Goal: Task Accomplishment & Management: Manage account settings

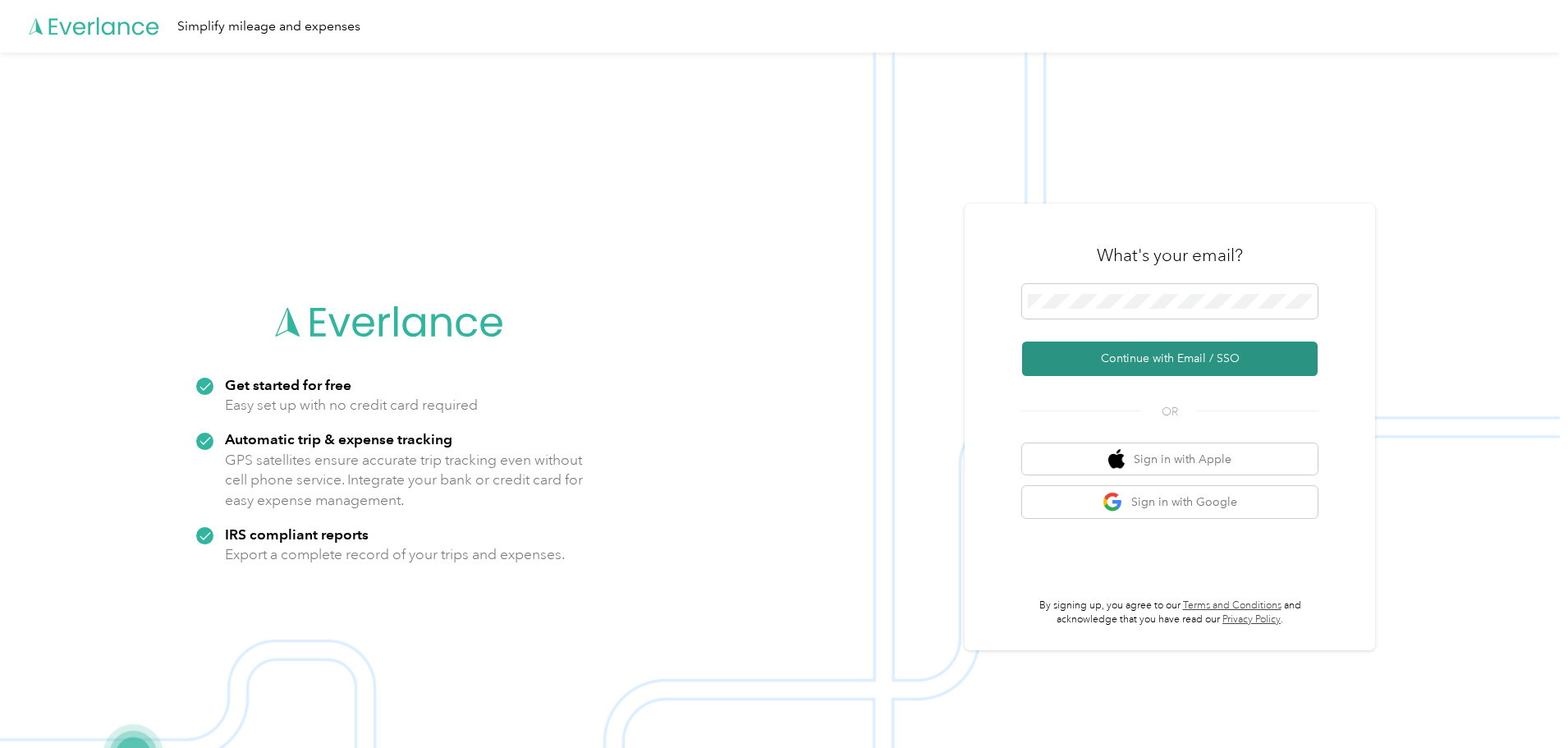
click at [1151, 355] on button "Continue with Email / SSO" at bounding box center [1170, 358] width 295 height 34
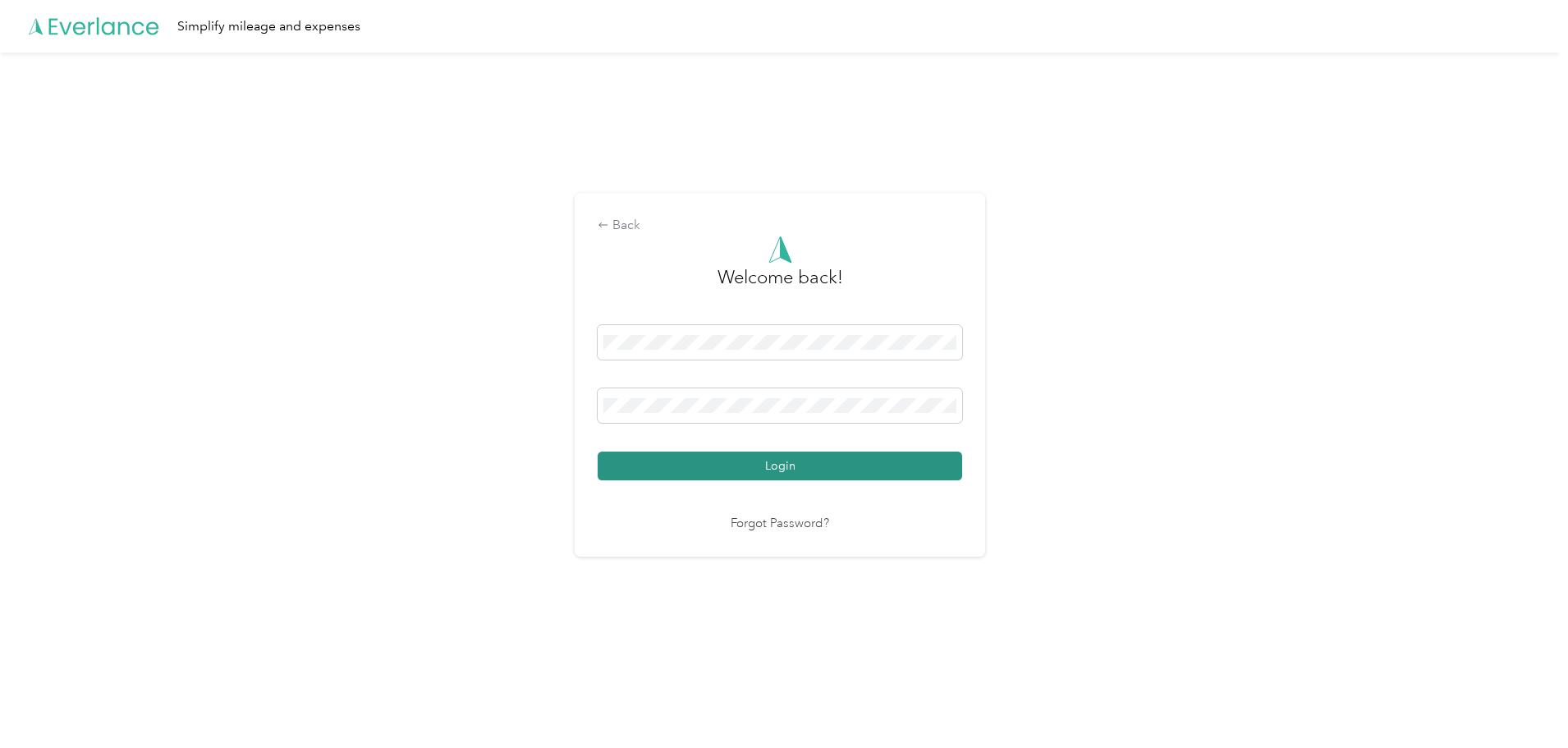
click at [707, 462] on button "Login" at bounding box center [780, 465] width 365 height 29
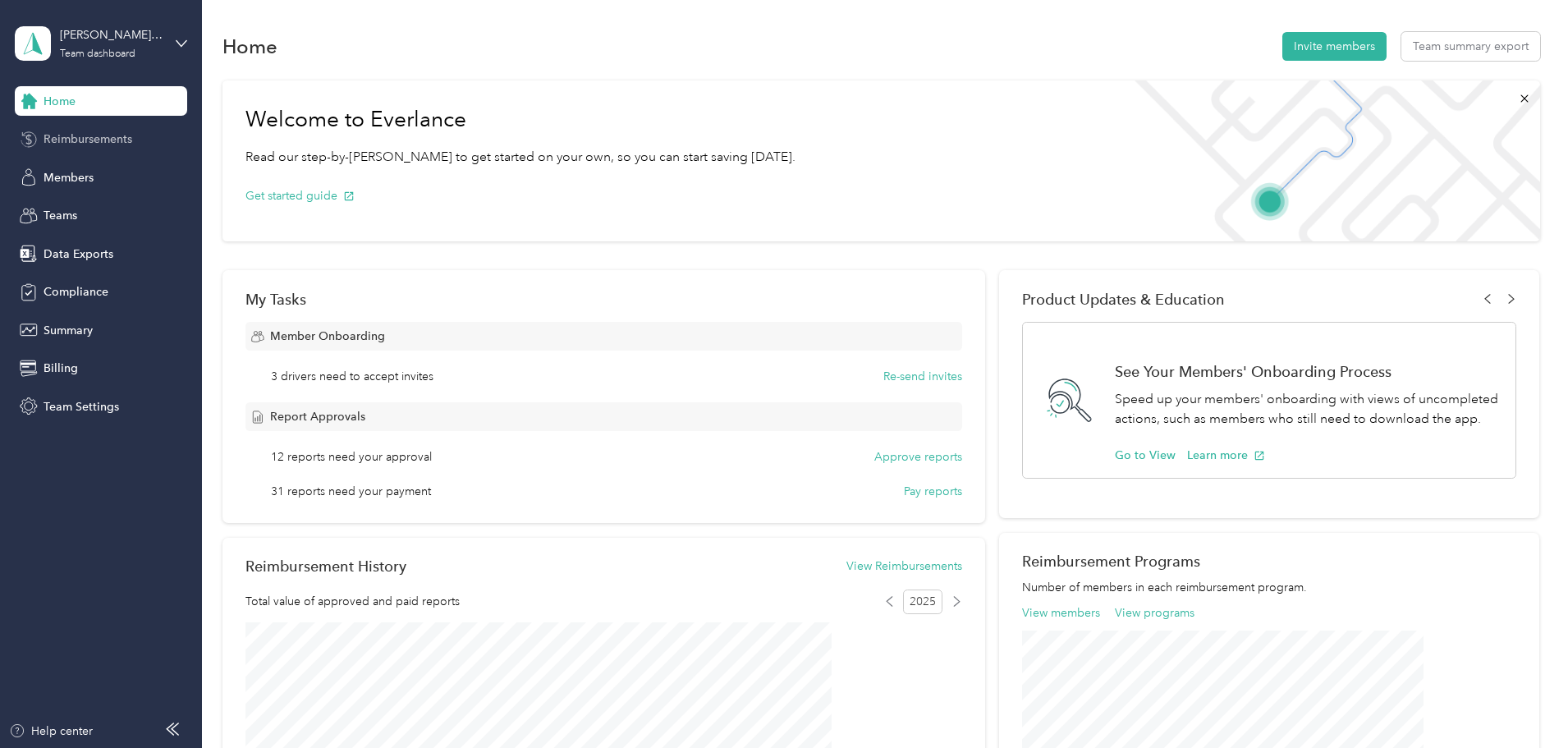
click at [96, 146] on span "Reimbursements" at bounding box center [88, 139] width 89 height 18
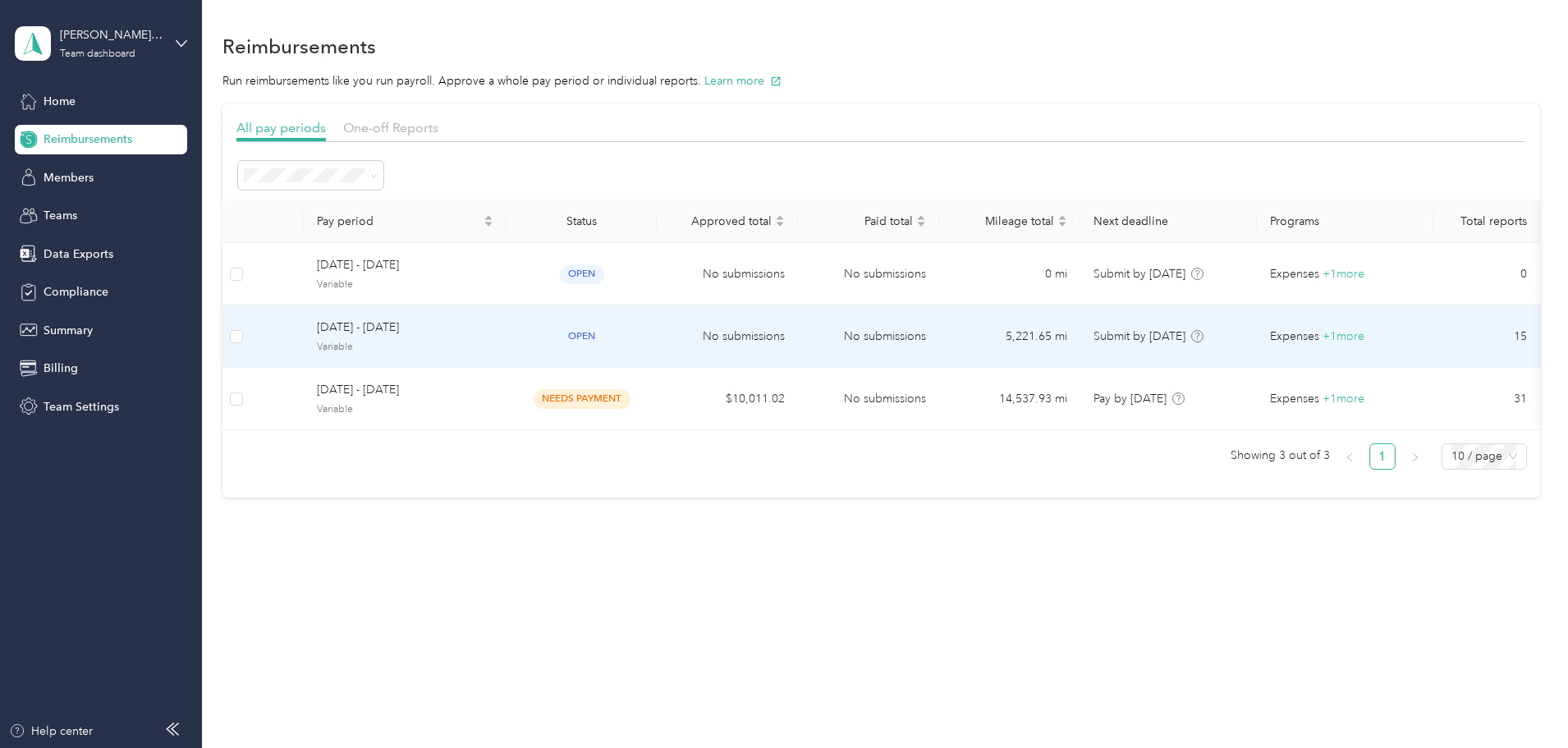
click at [793, 326] on td "No submissions" at bounding box center [728, 336] width 141 height 62
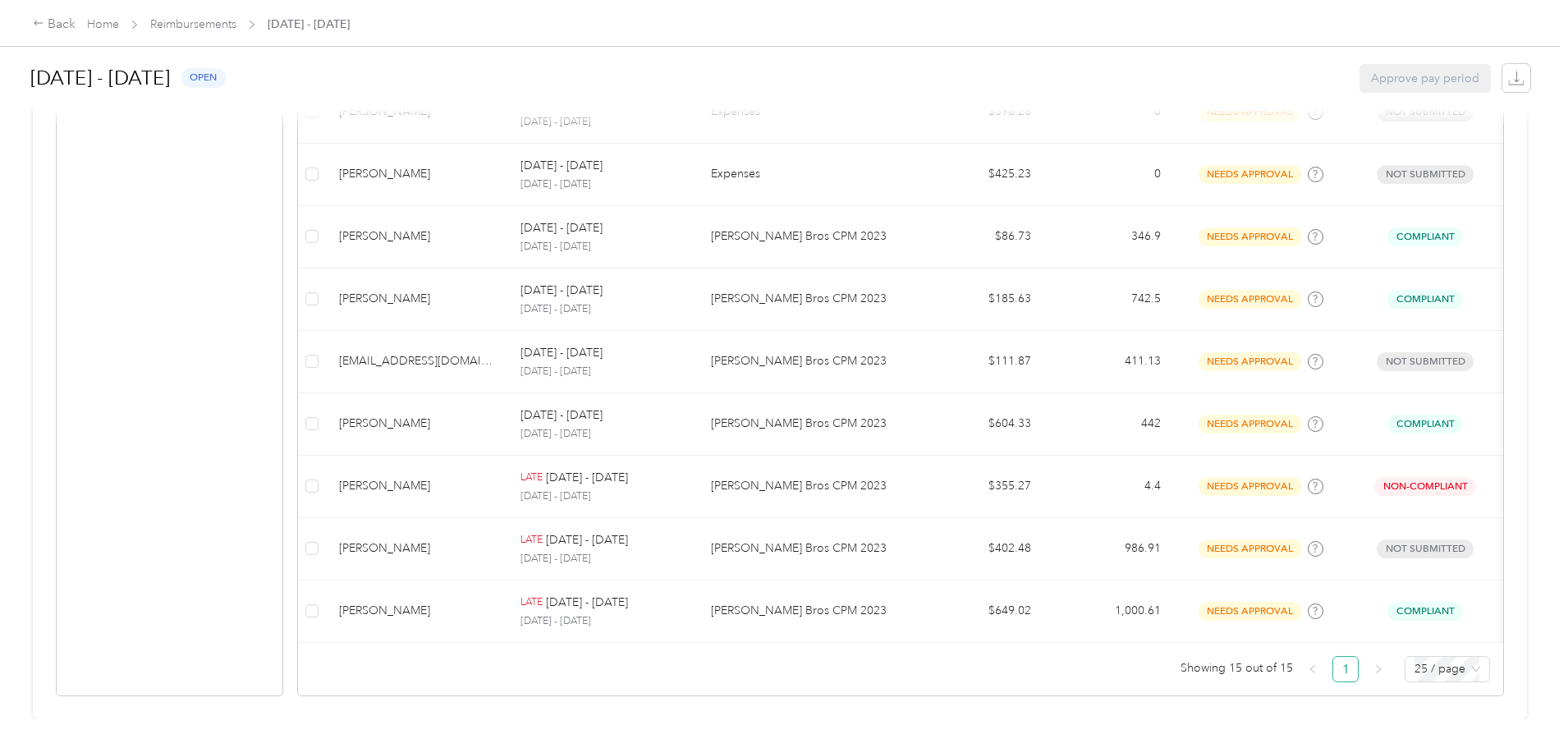
scroll to position [822, 0]
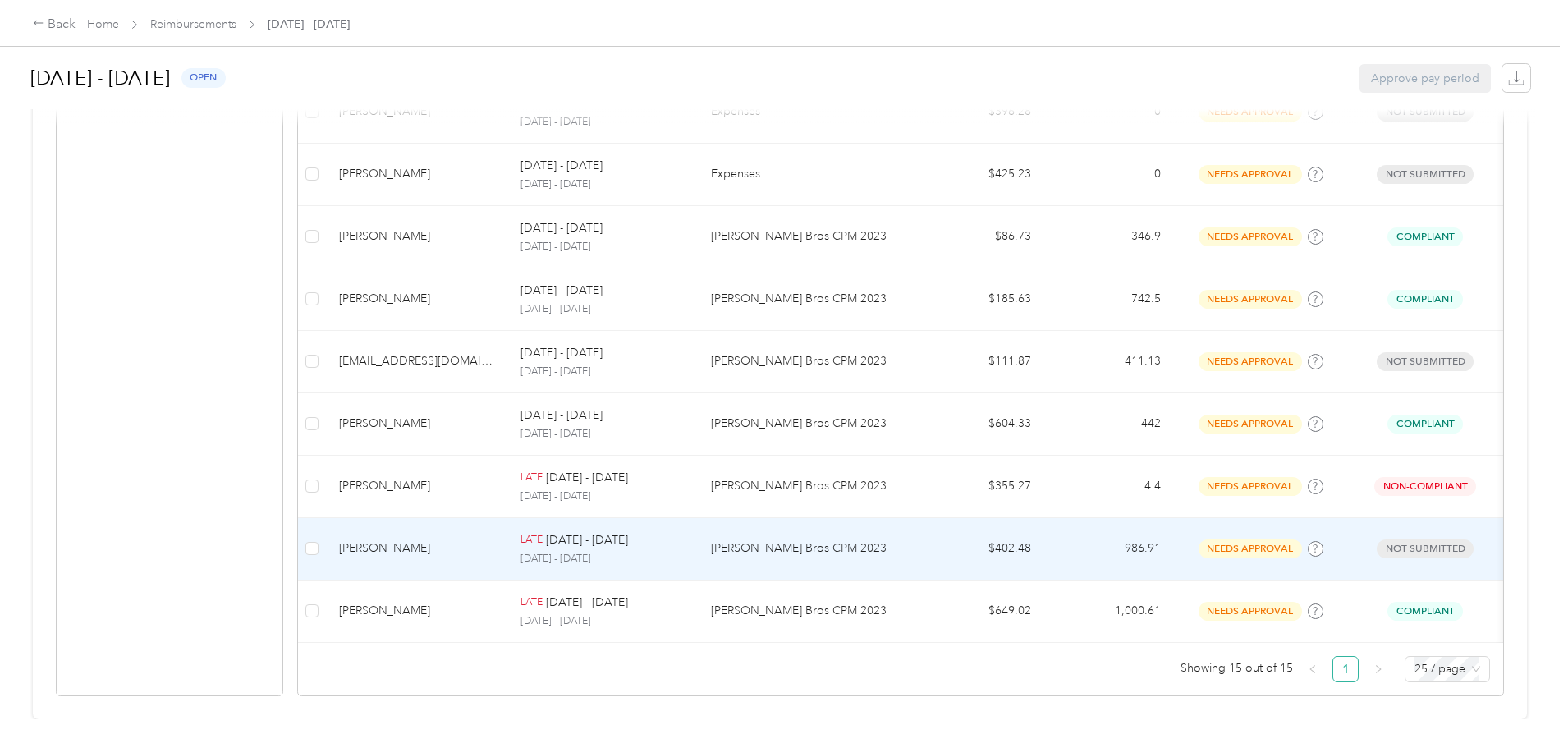
click at [685, 551] on p "[DATE] - [DATE]" at bounding box center [603, 559] width 164 height 15
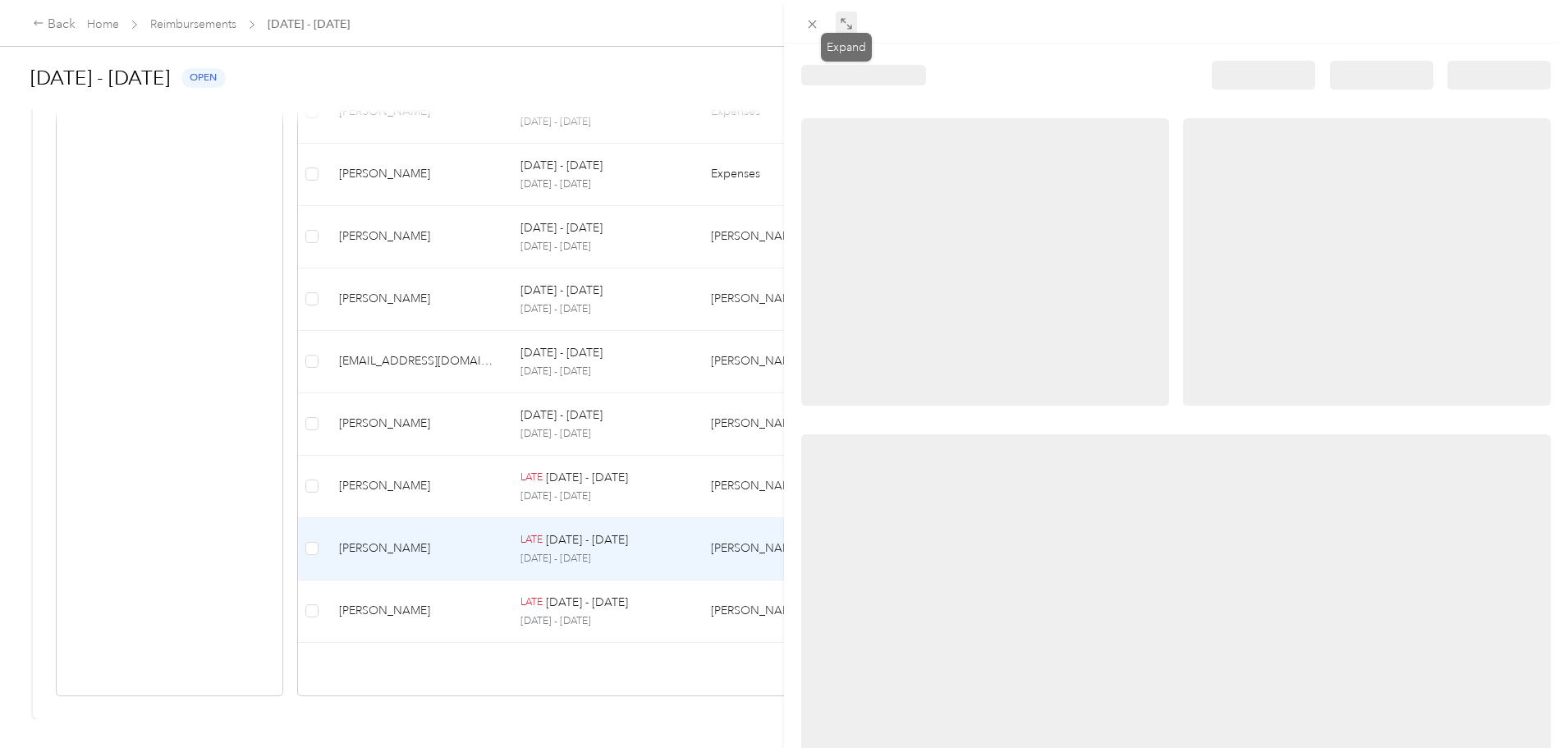
click at [848, 26] on icon at bounding box center [847, 24] width 13 height 13
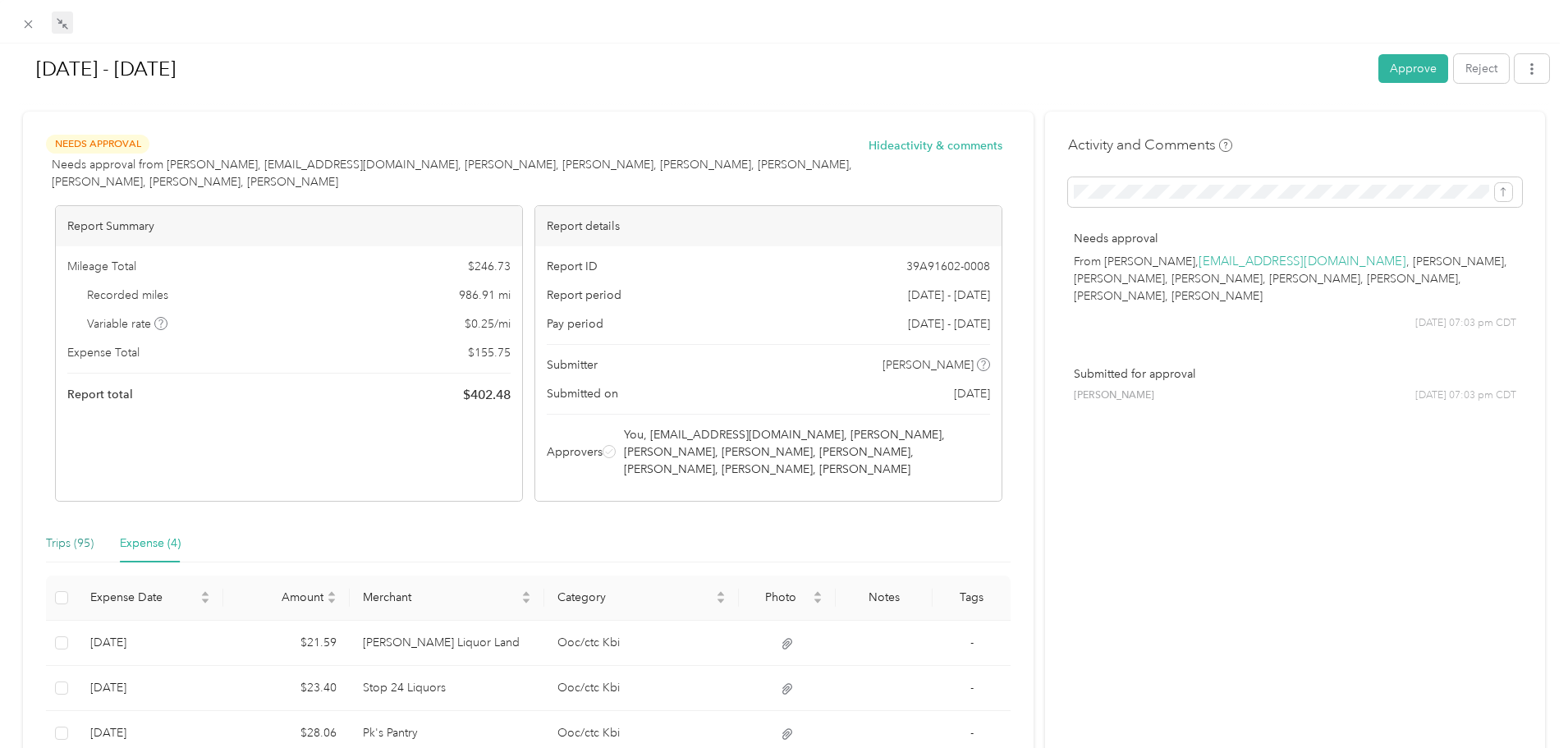
click at [66, 540] on div "Trips (95)" at bounding box center [70, 543] width 47 height 18
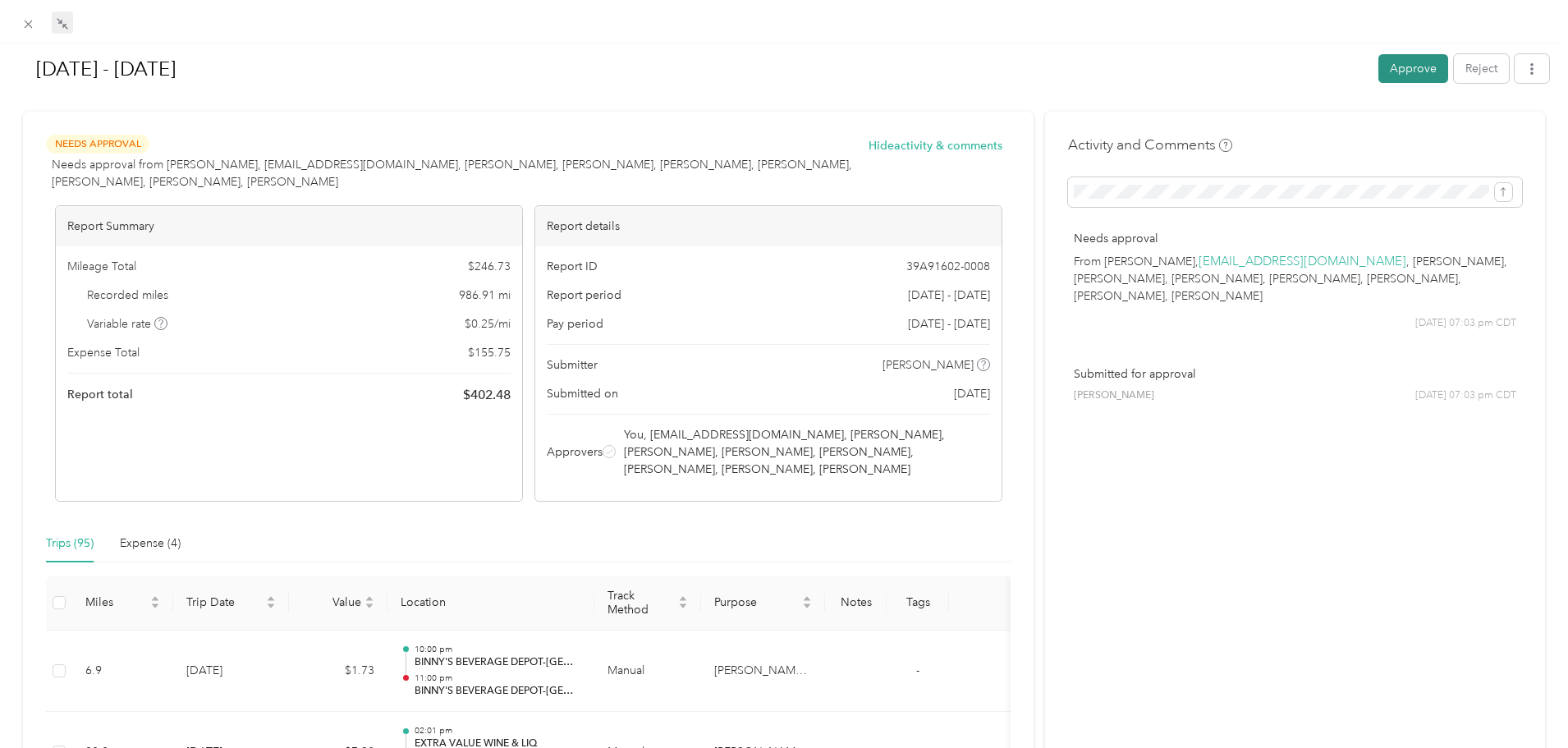
click at [1404, 54] on button "Approve" at bounding box center [1413, 68] width 70 height 29
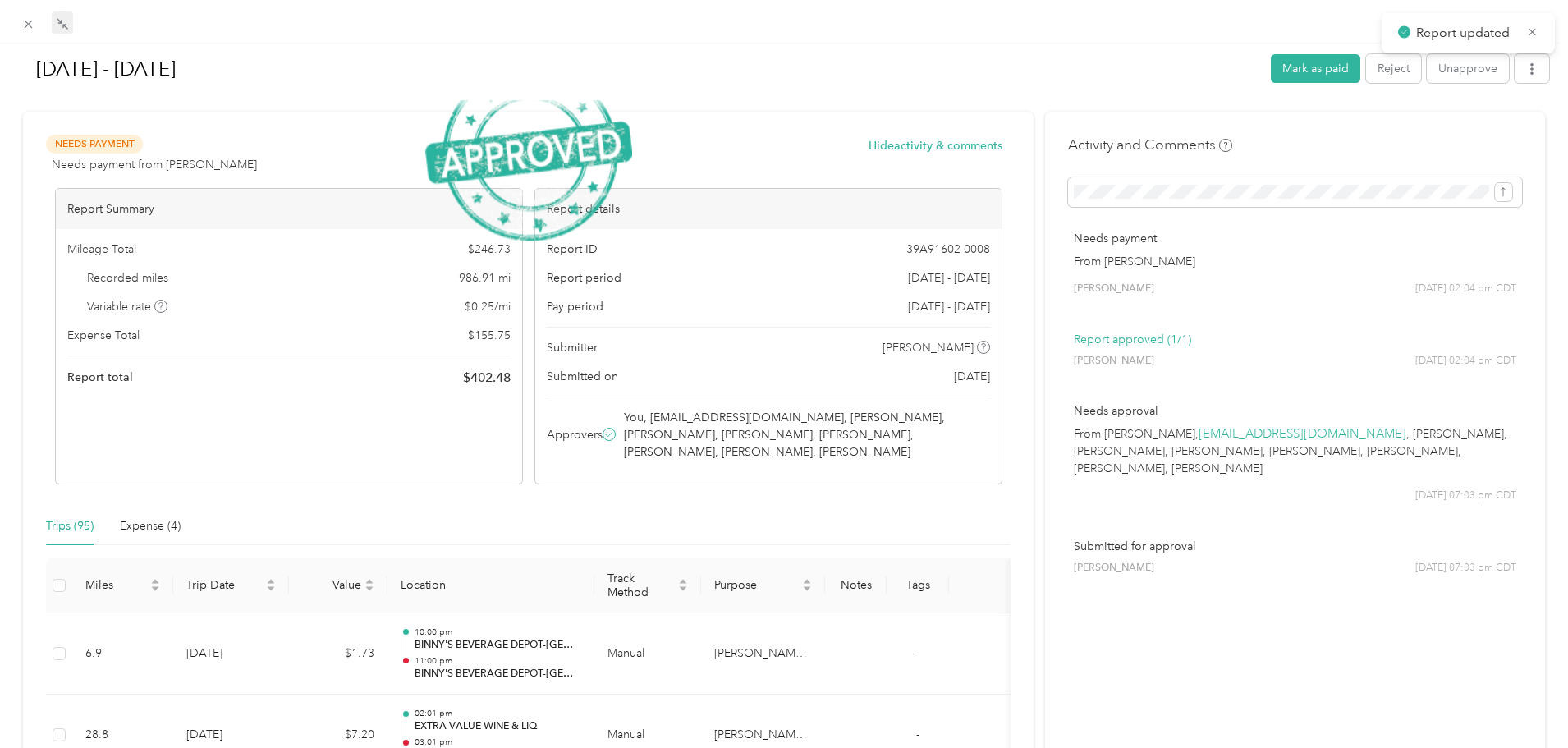
scroll to position [760, 0]
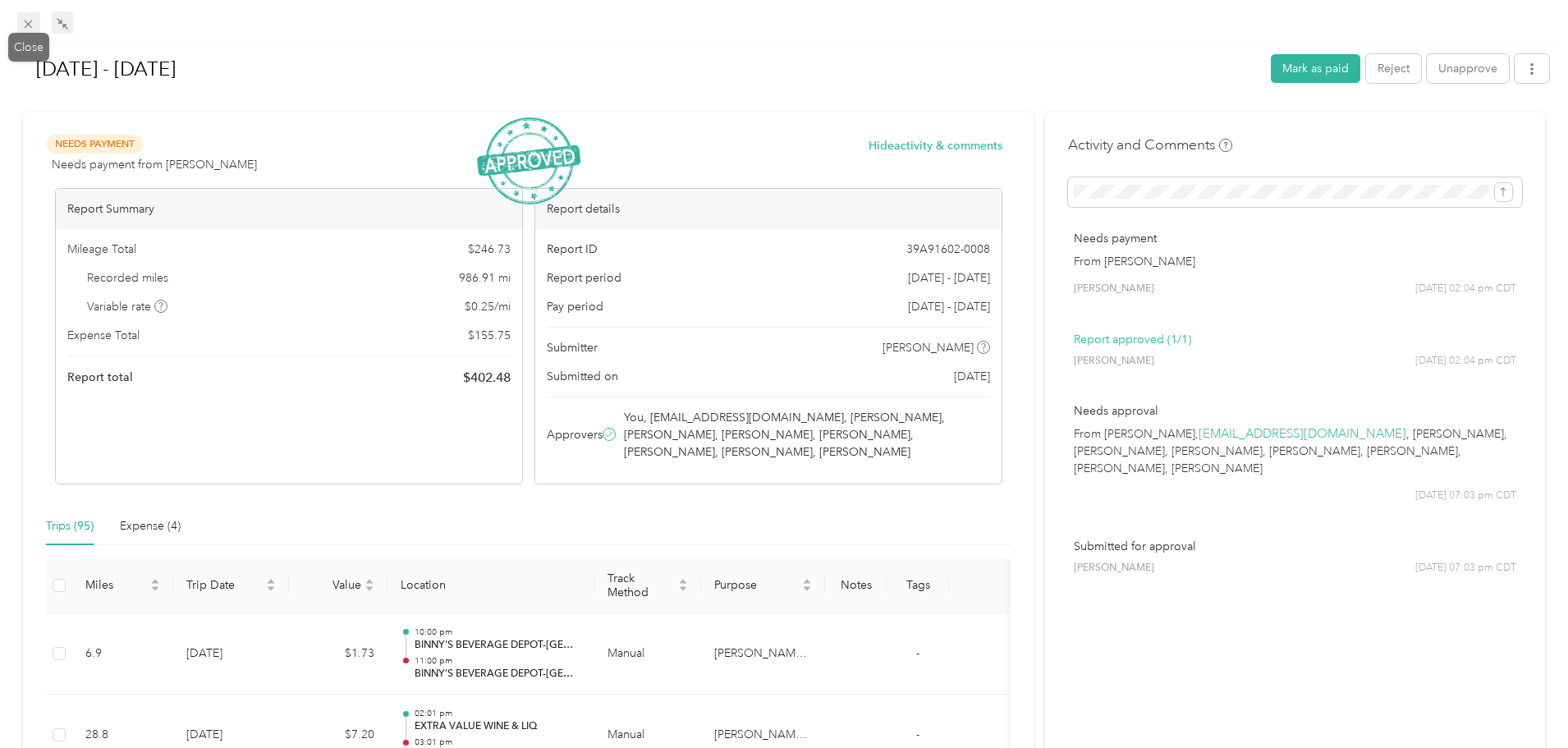
click at [28, 23] on icon at bounding box center [29, 24] width 8 height 8
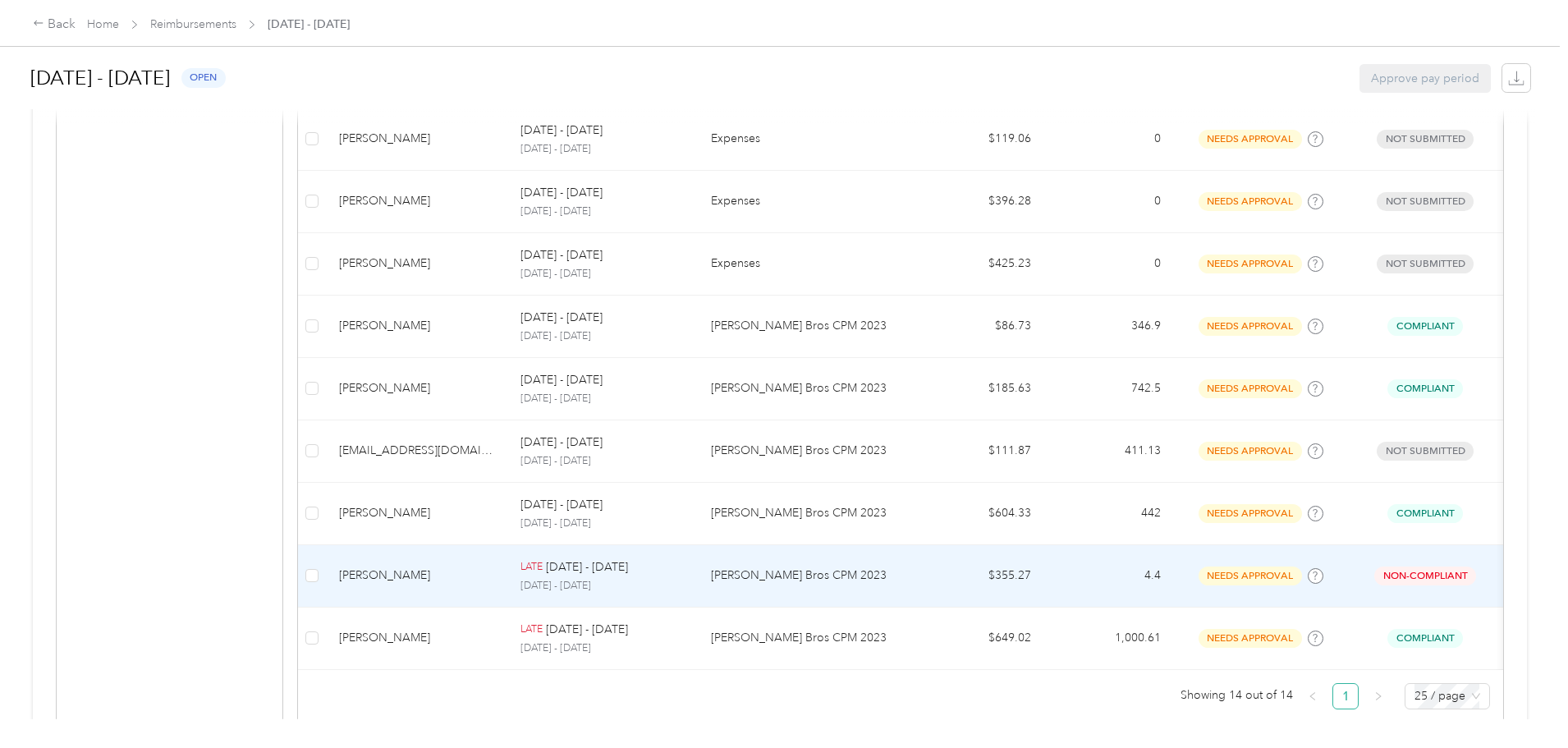
scroll to position [514, 0]
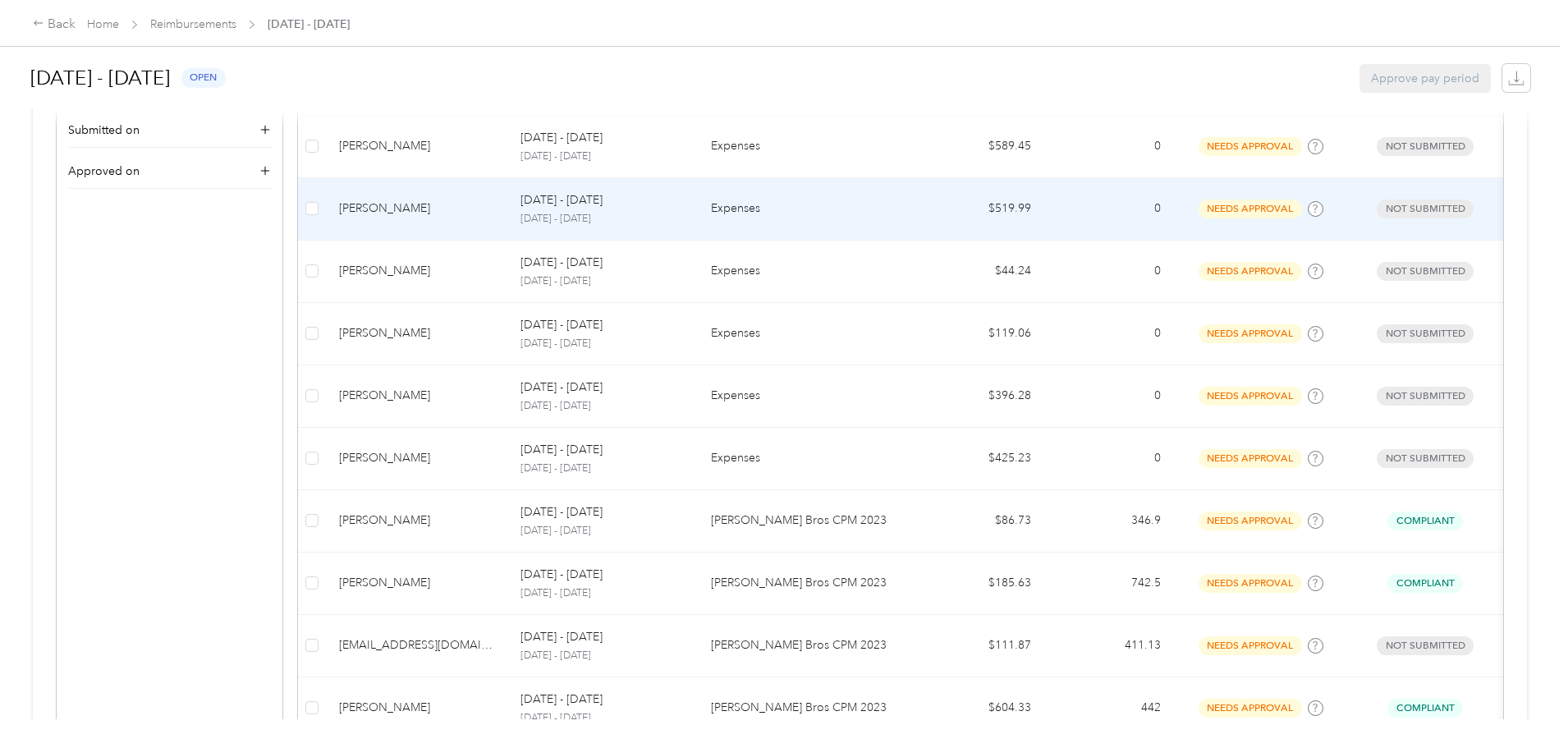
click at [771, 205] on td "Expenses" at bounding box center [807, 209] width 217 height 62
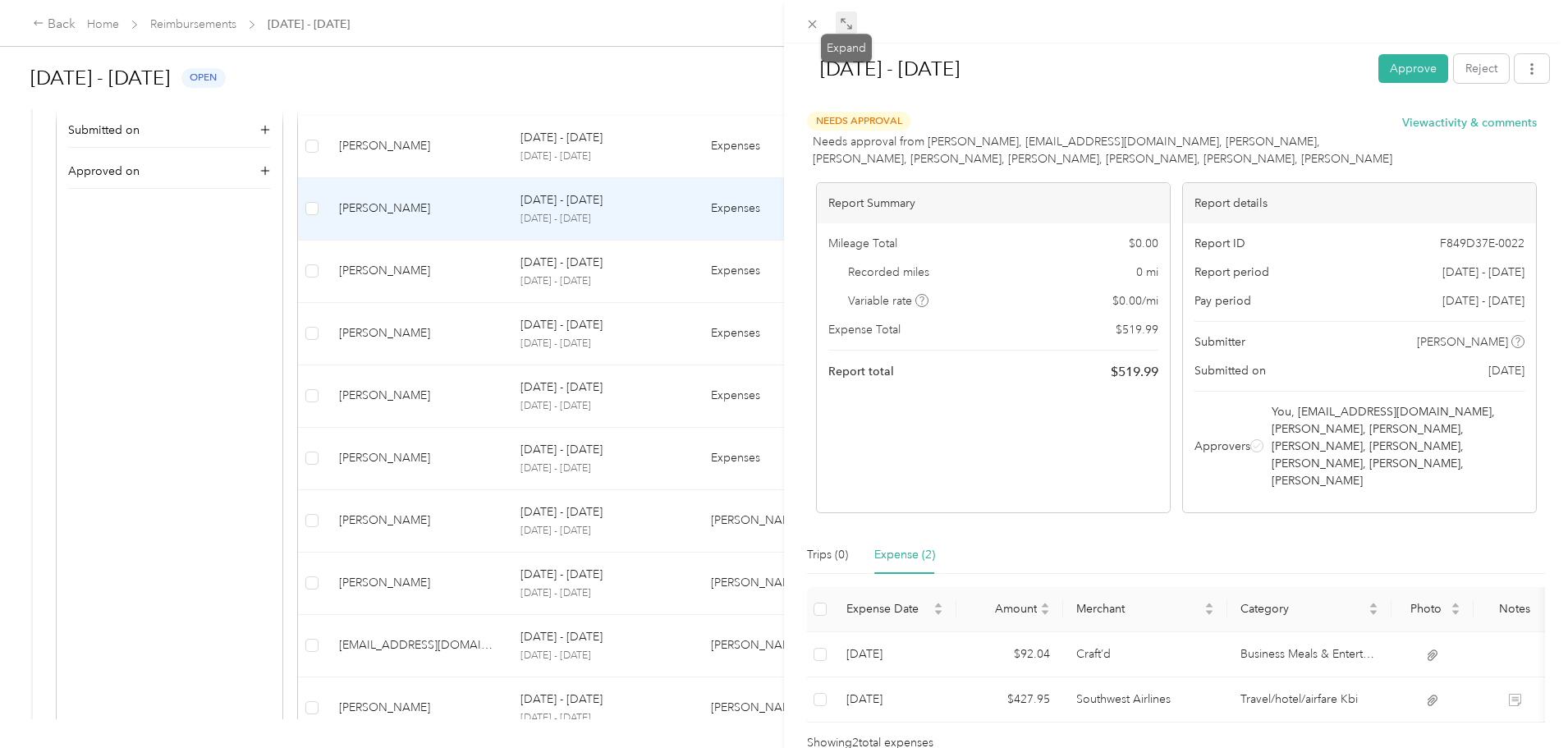
click at [845, 28] on icon at bounding box center [847, 24] width 13 height 13
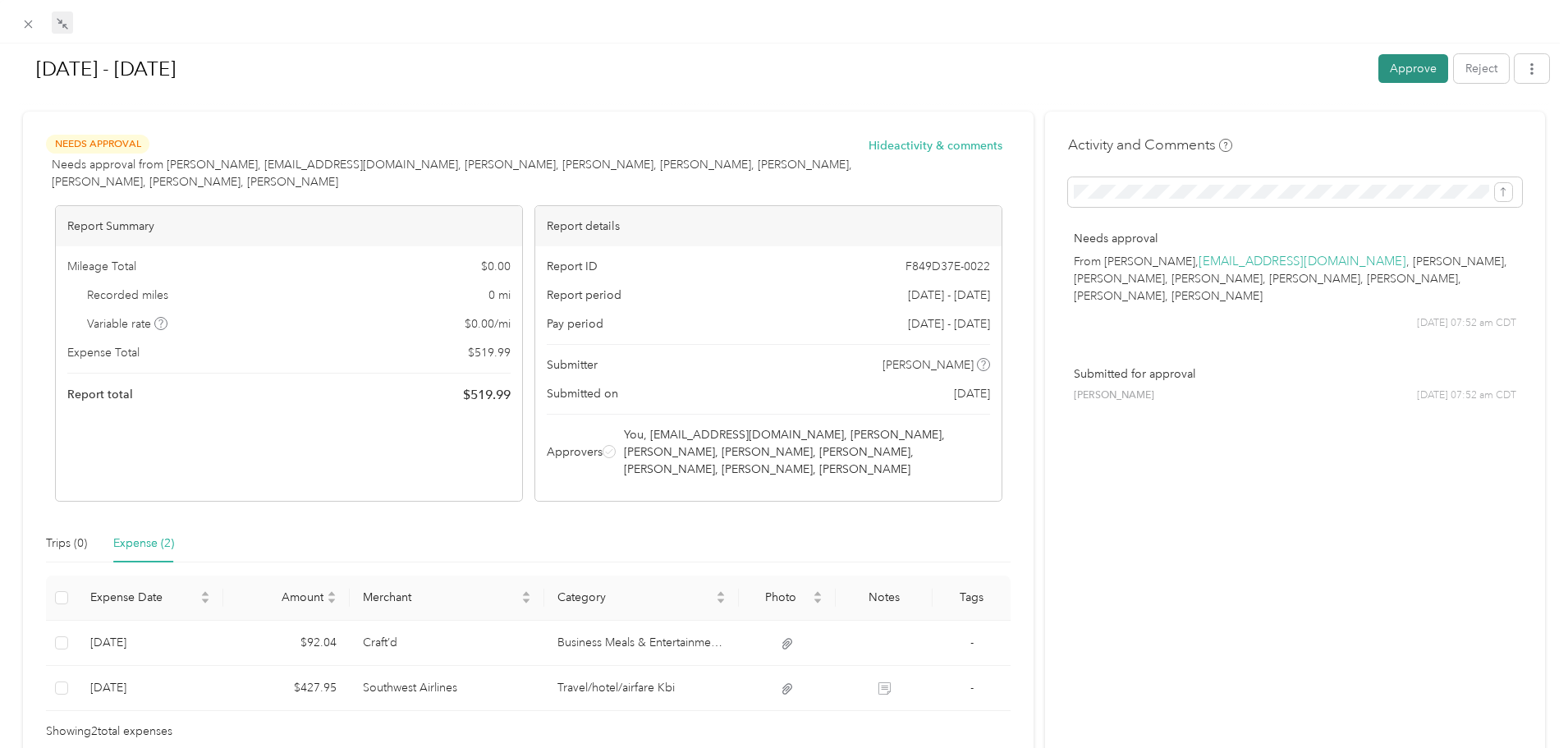
click at [1407, 66] on button "Approve" at bounding box center [1413, 68] width 70 height 29
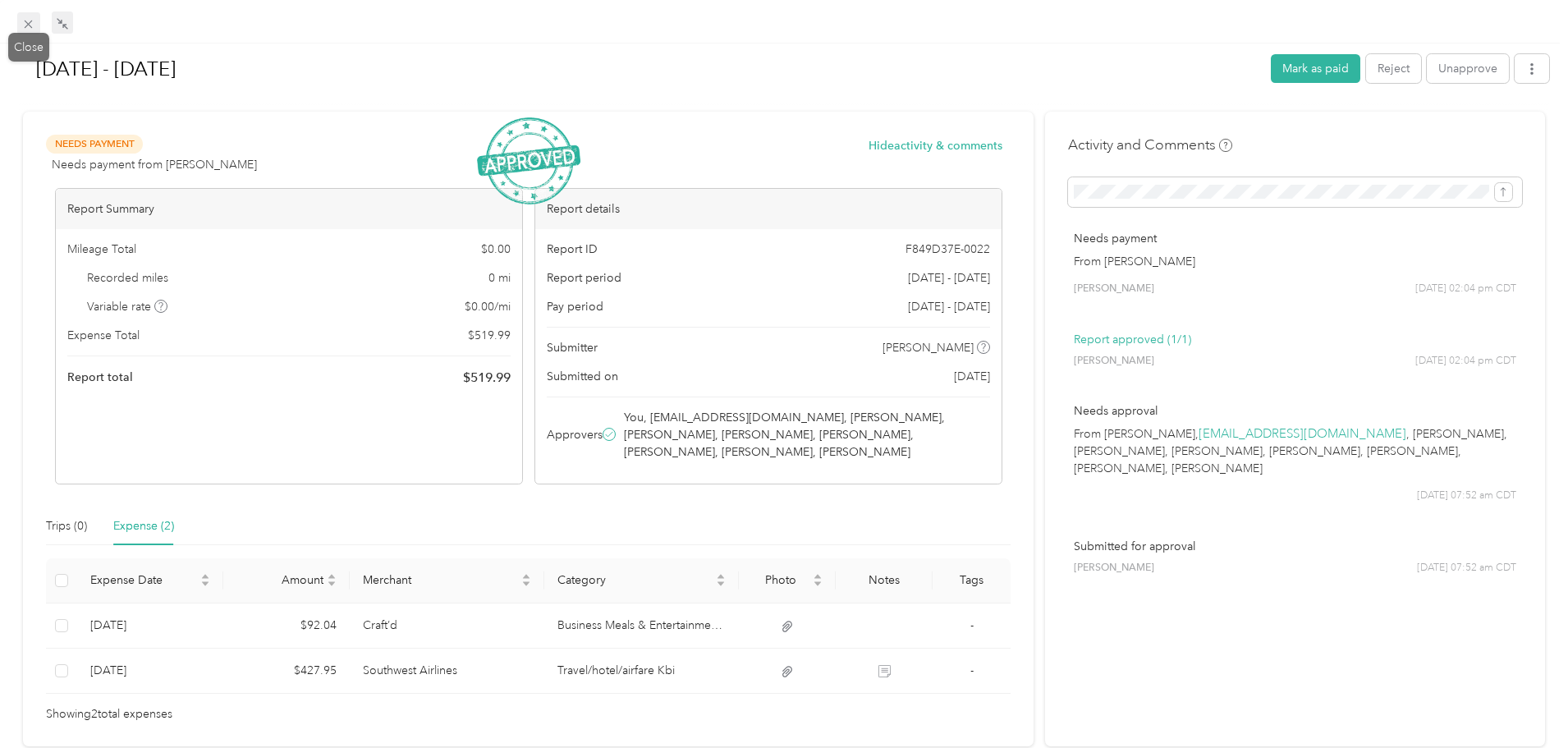
click at [30, 22] on icon at bounding box center [28, 24] width 14 height 14
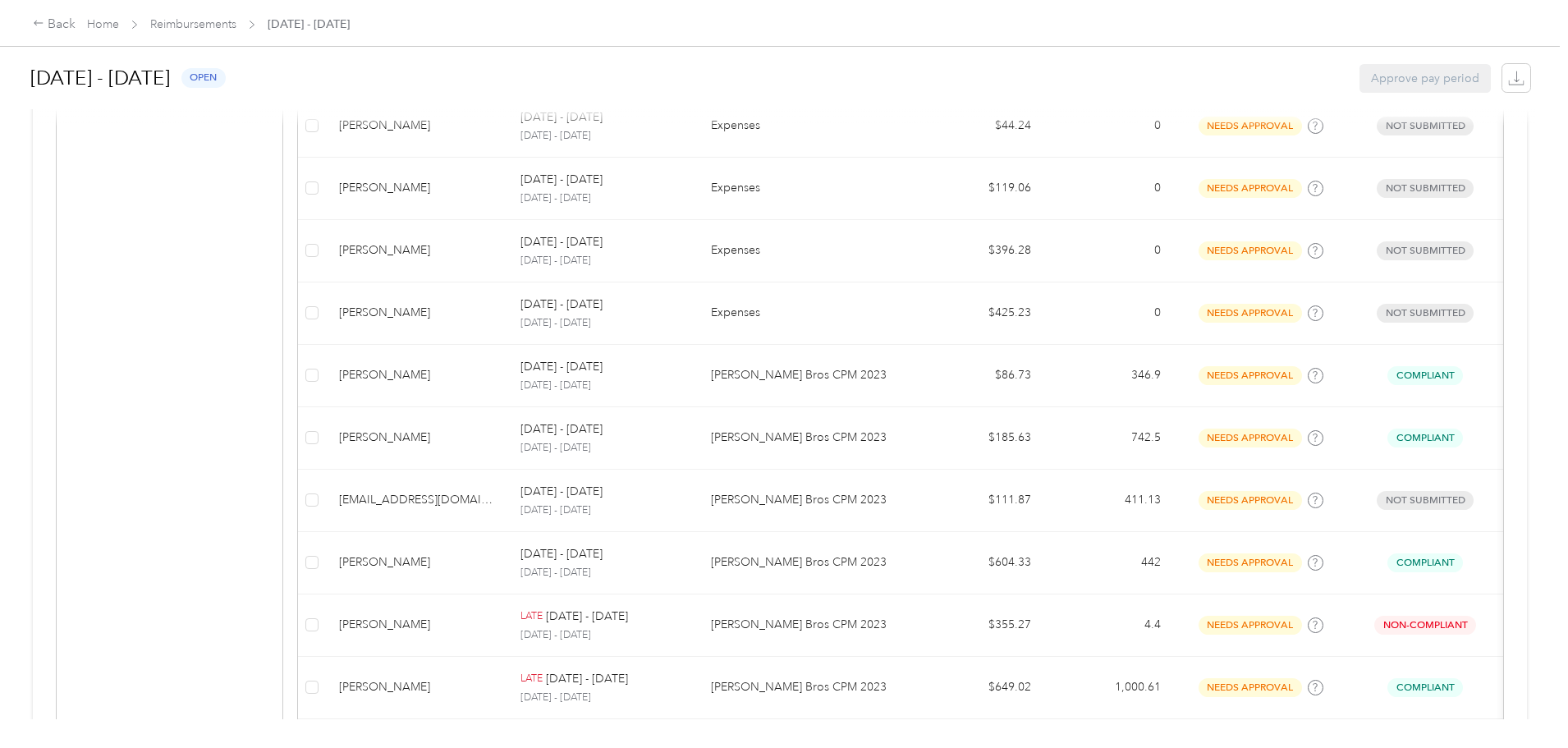
scroll to position [698, 0]
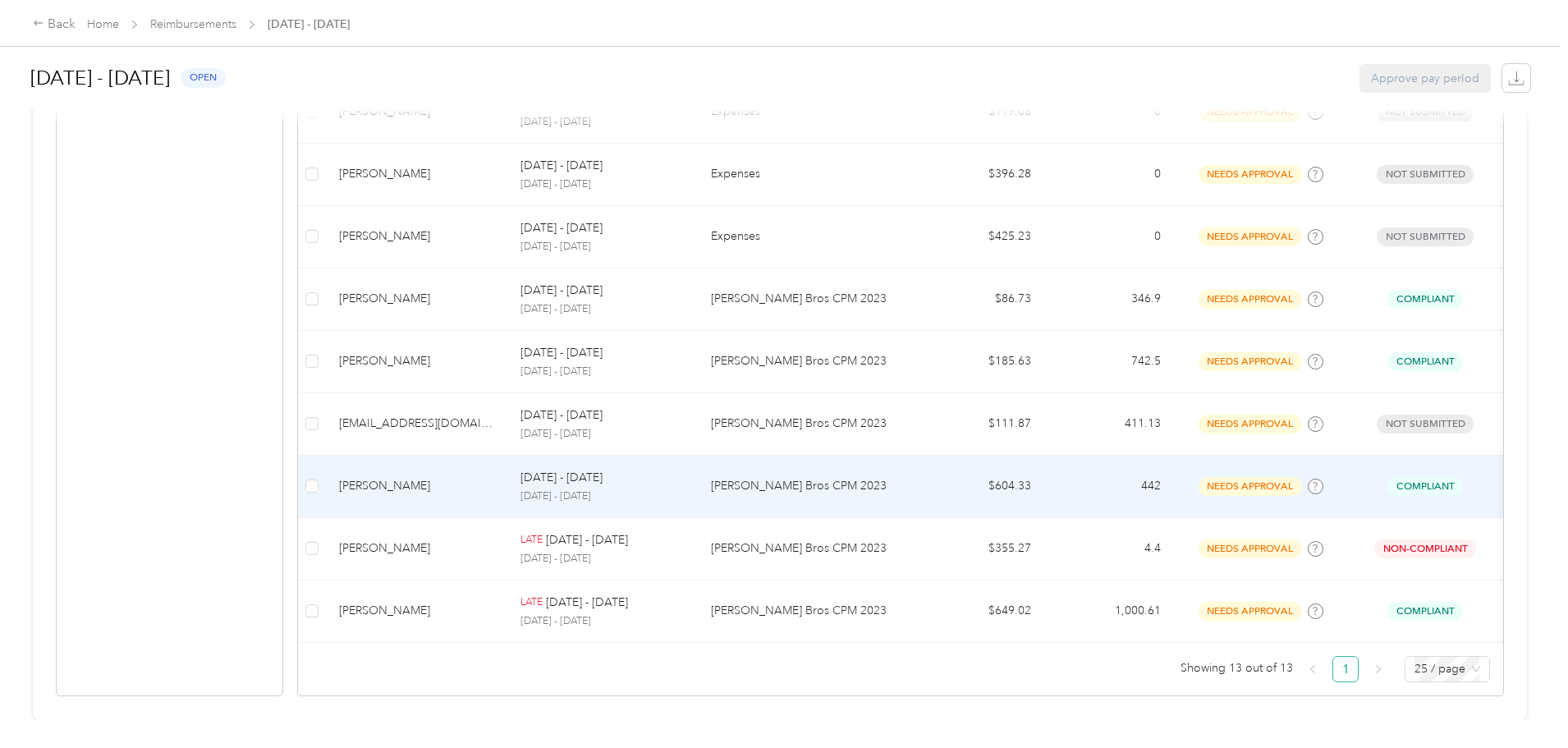
click at [823, 477] on p "[PERSON_NAME] Bros CPM 2023" at bounding box center [806, 485] width 190 height 18
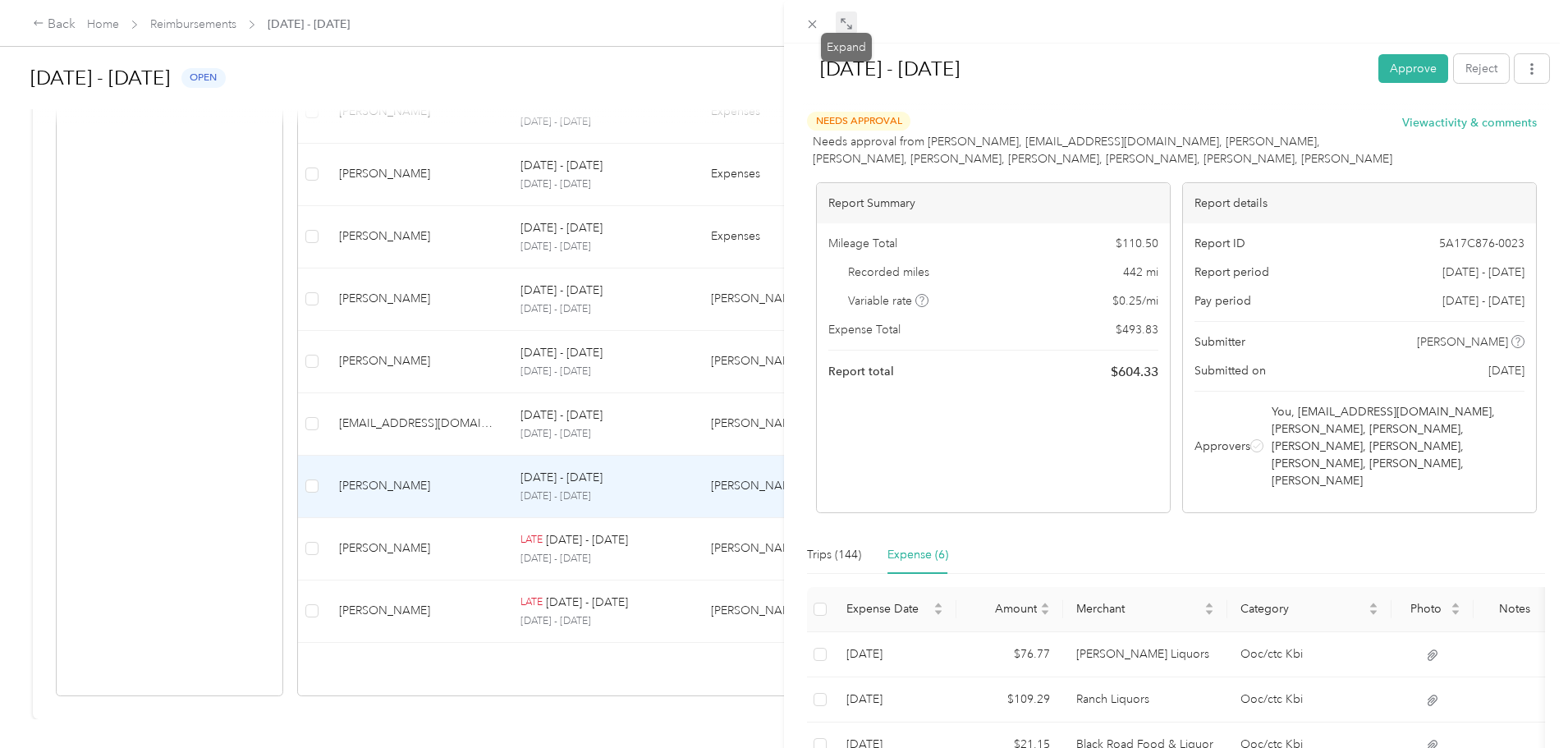
click at [845, 23] on icon at bounding box center [843, 19] width 5 height 5
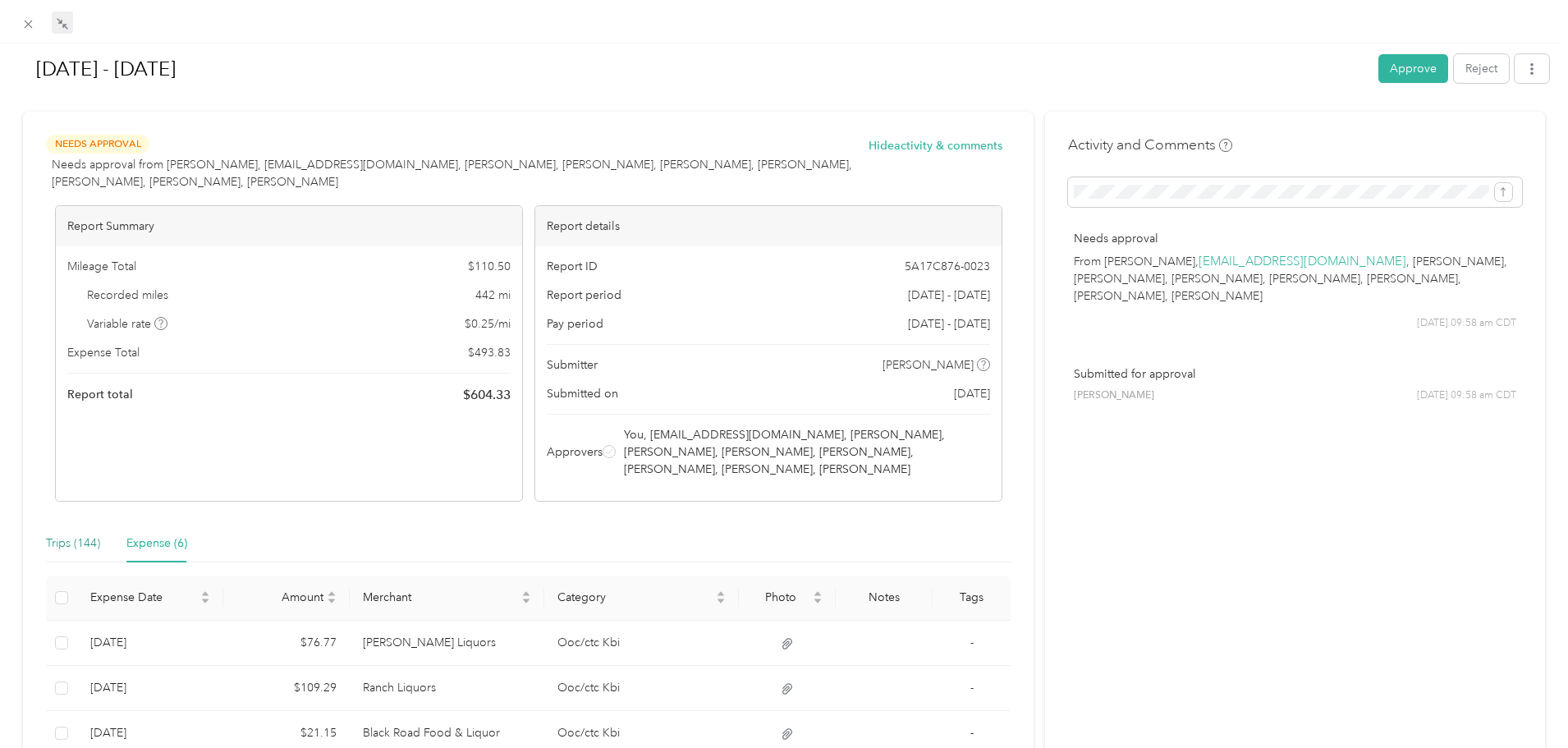
click at [76, 538] on div "Trips (144)" at bounding box center [73, 543] width 54 height 18
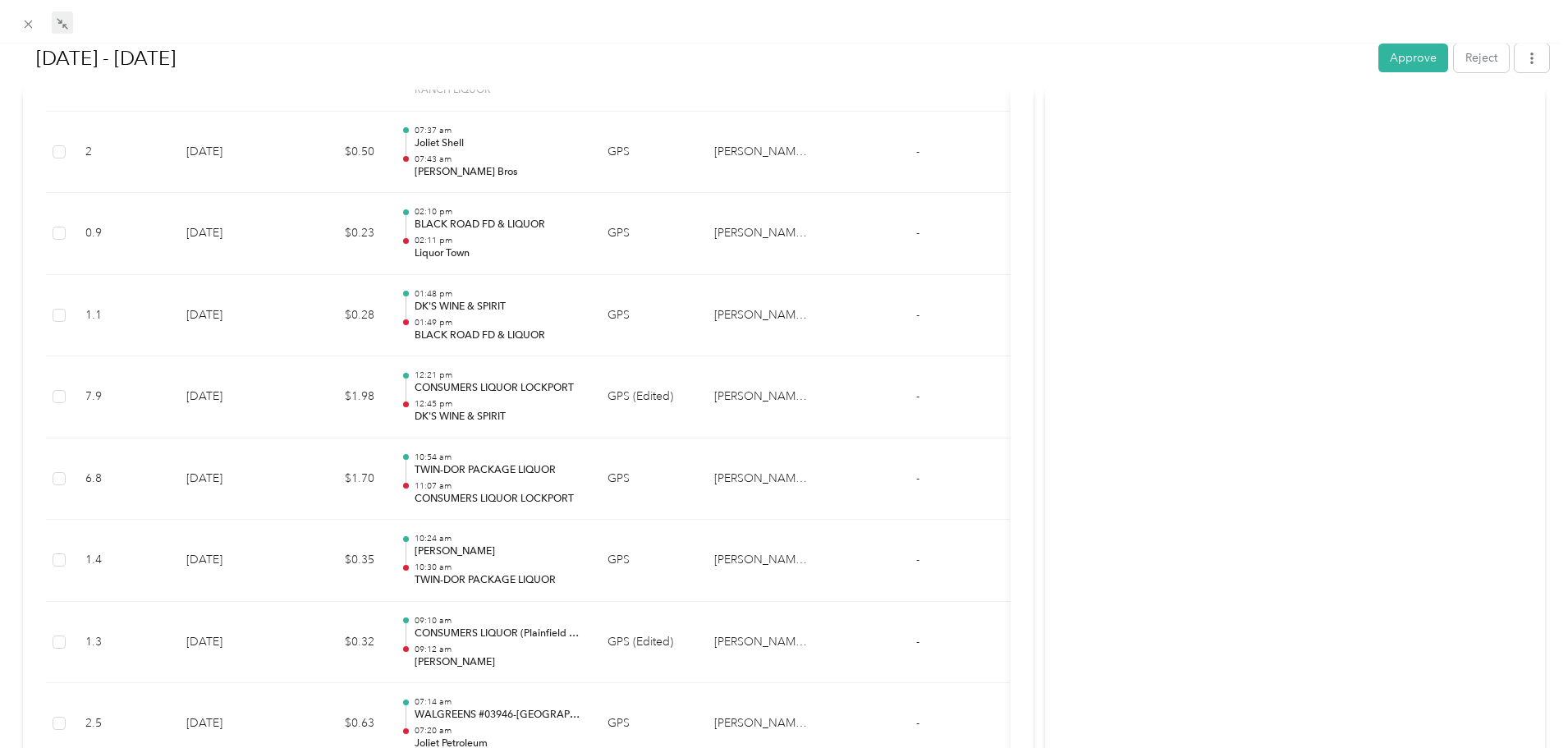
scroll to position [10657, 0]
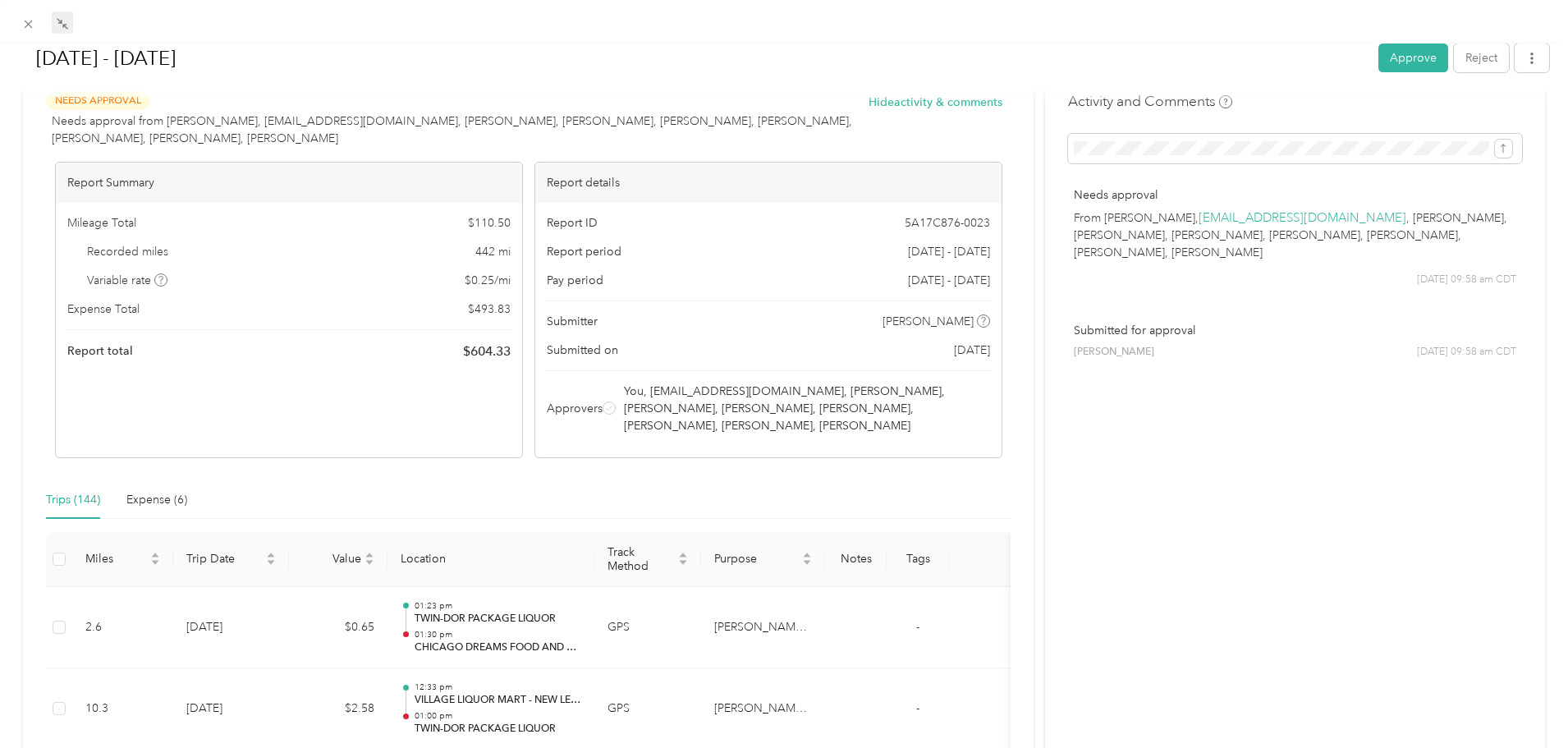
scroll to position [0, 0]
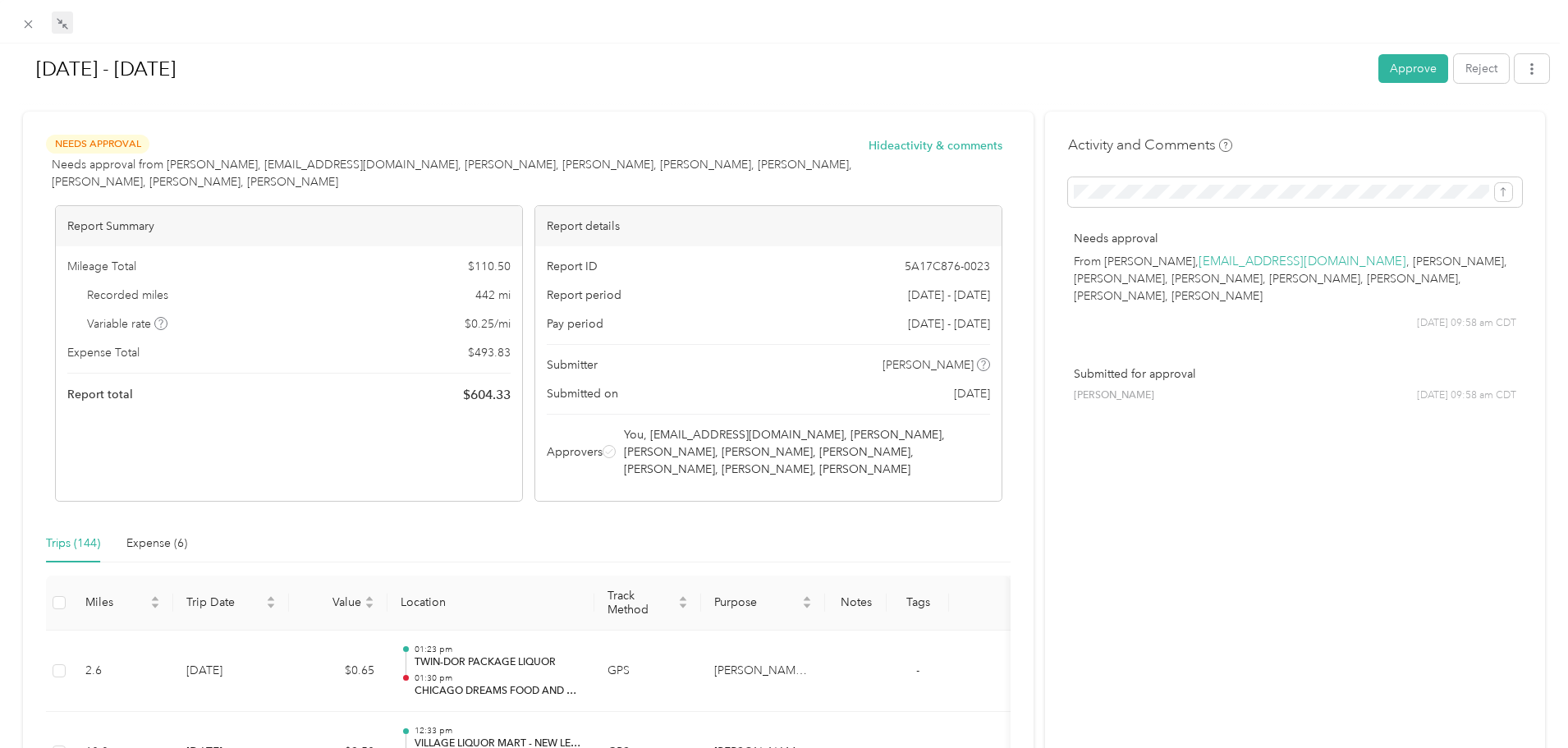
click at [1391, 52] on div "[DATE] - [DATE] Approve Reject" at bounding box center [784, 71] width 1531 height 48
click at [1395, 64] on button "Approve" at bounding box center [1413, 68] width 70 height 29
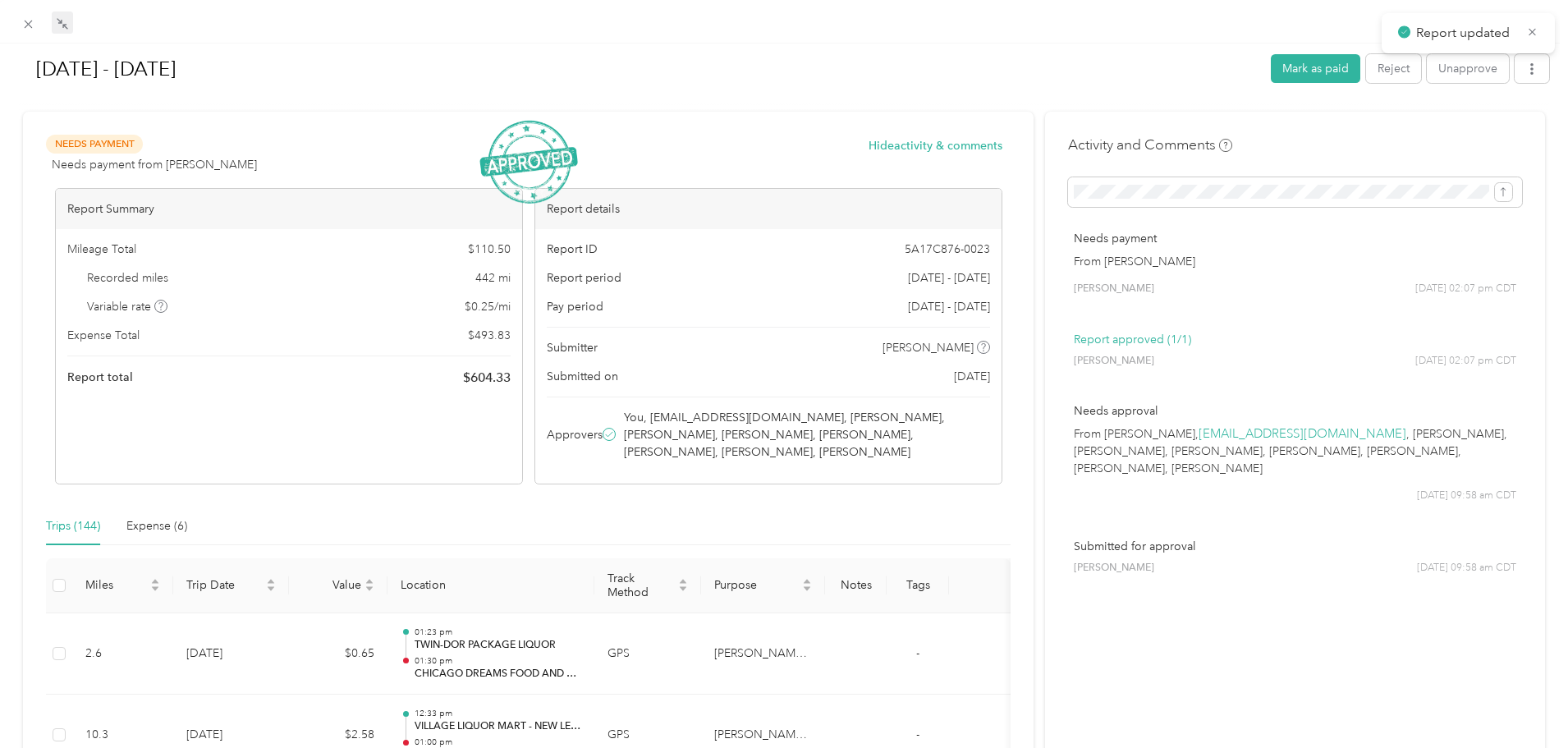
scroll to position [636, 0]
click at [33, 30] on icon at bounding box center [28, 24] width 14 height 14
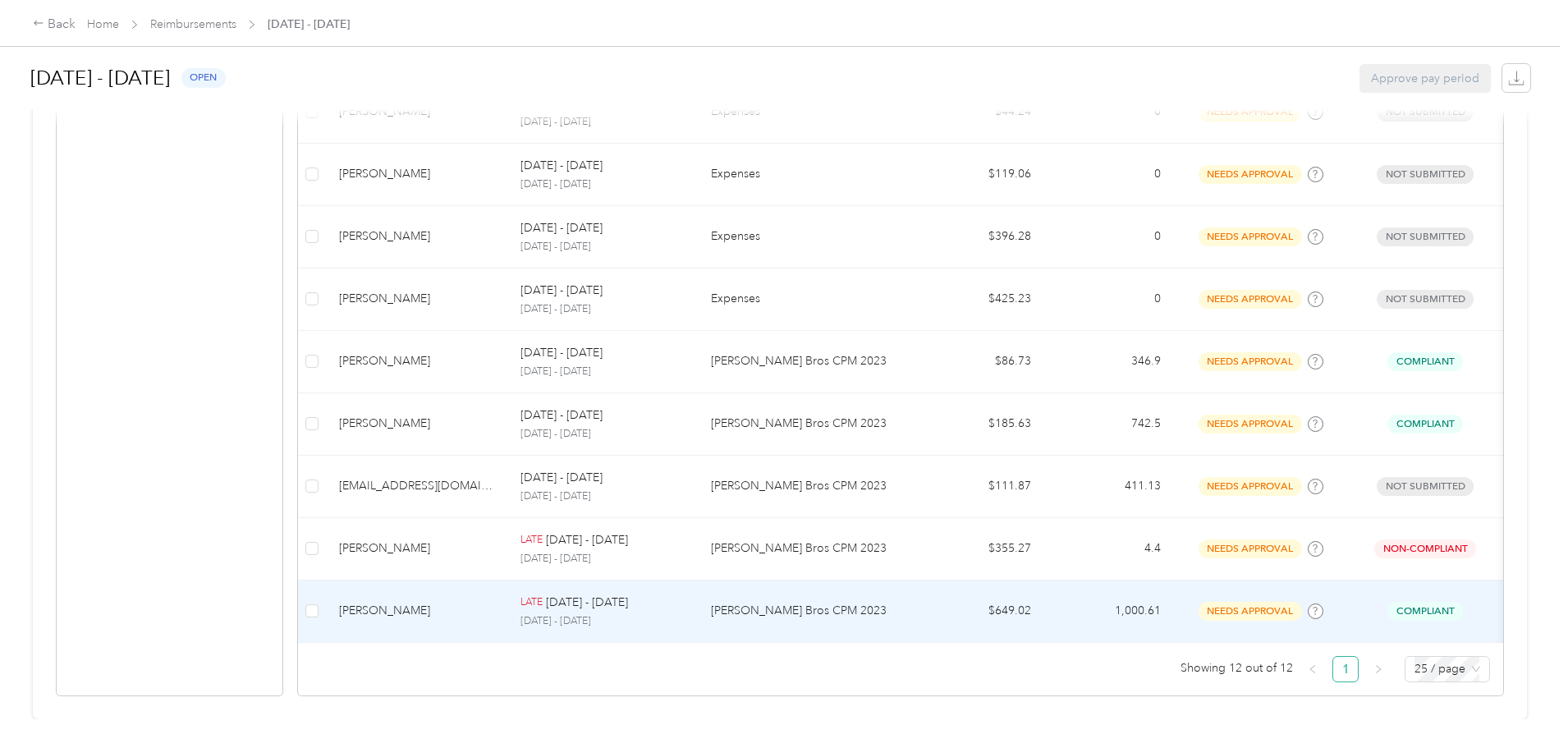
click at [685, 594] on div "LATE [DATE] - [DATE]" at bounding box center [603, 602] width 164 height 18
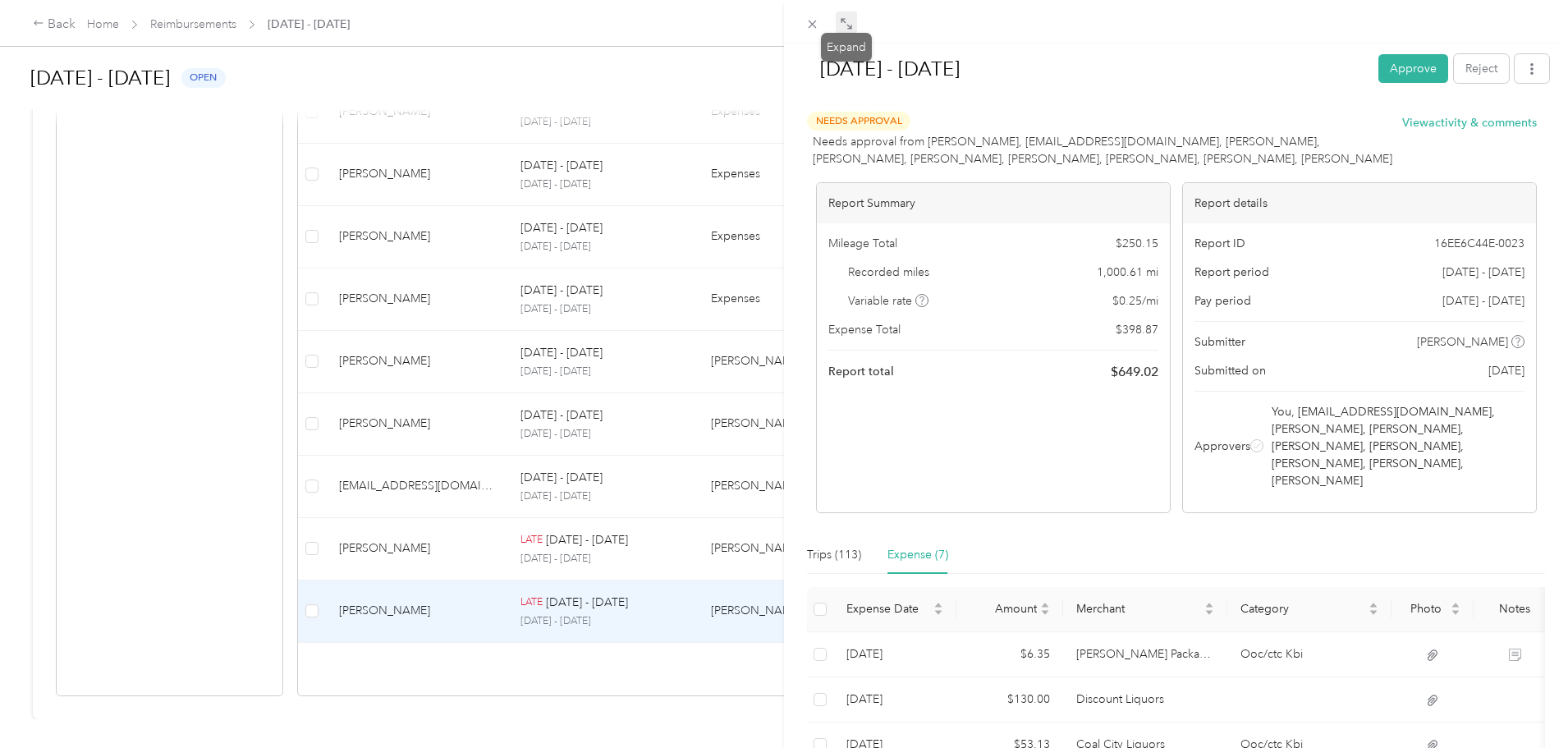
click at [851, 17] on span at bounding box center [846, 22] width 21 height 23
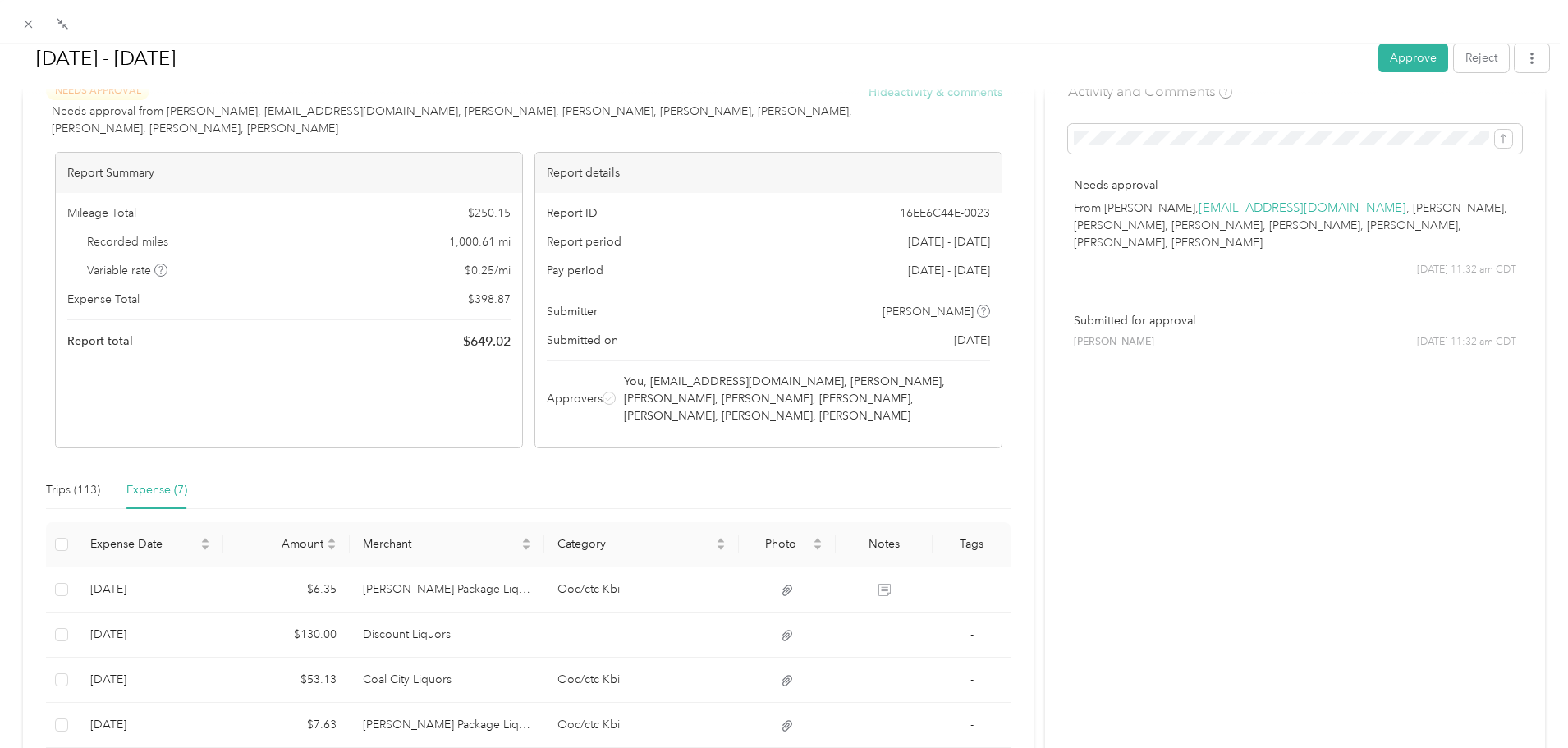
scroll to position [82, 0]
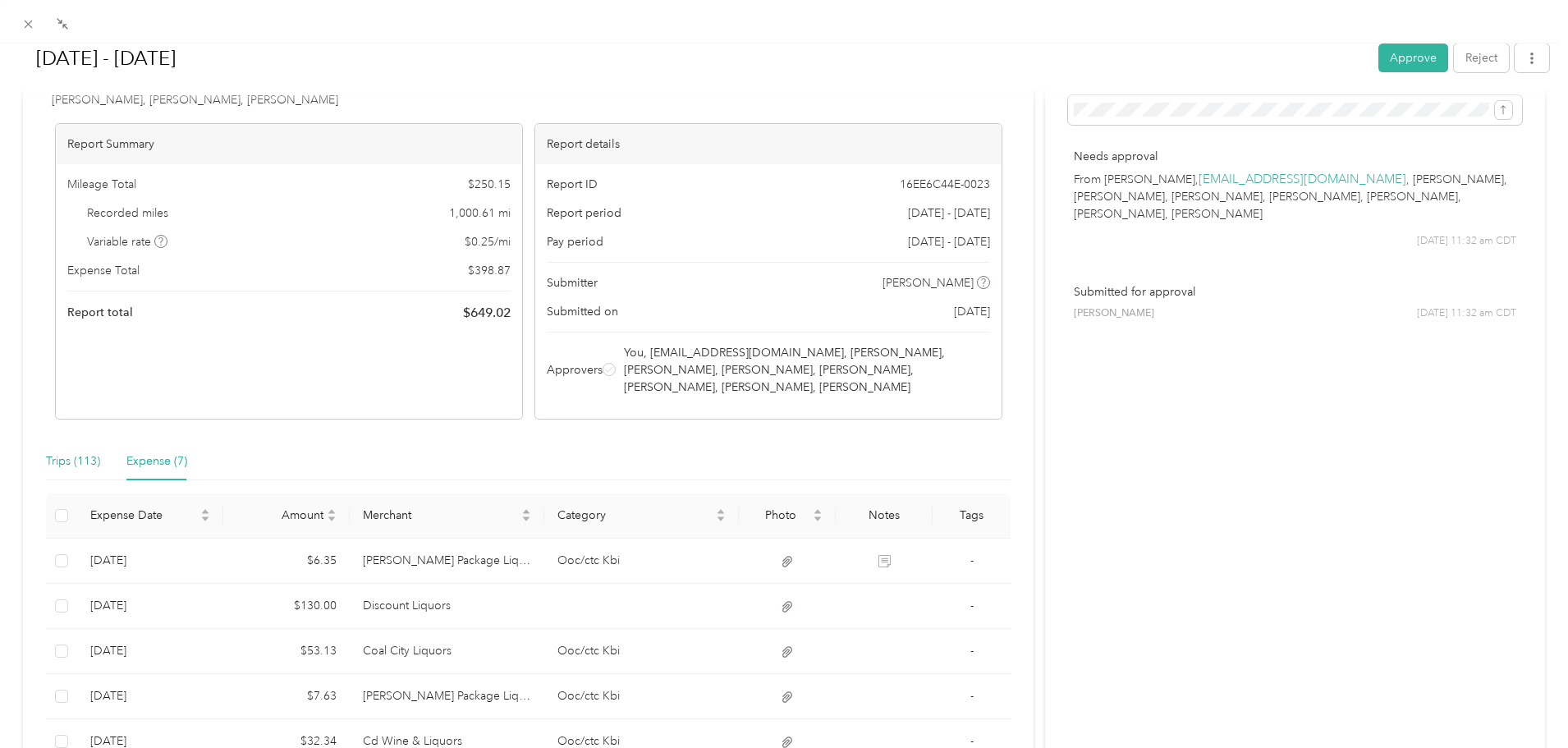
click at [83, 465] on div "Trips (113)" at bounding box center [73, 460] width 54 height 18
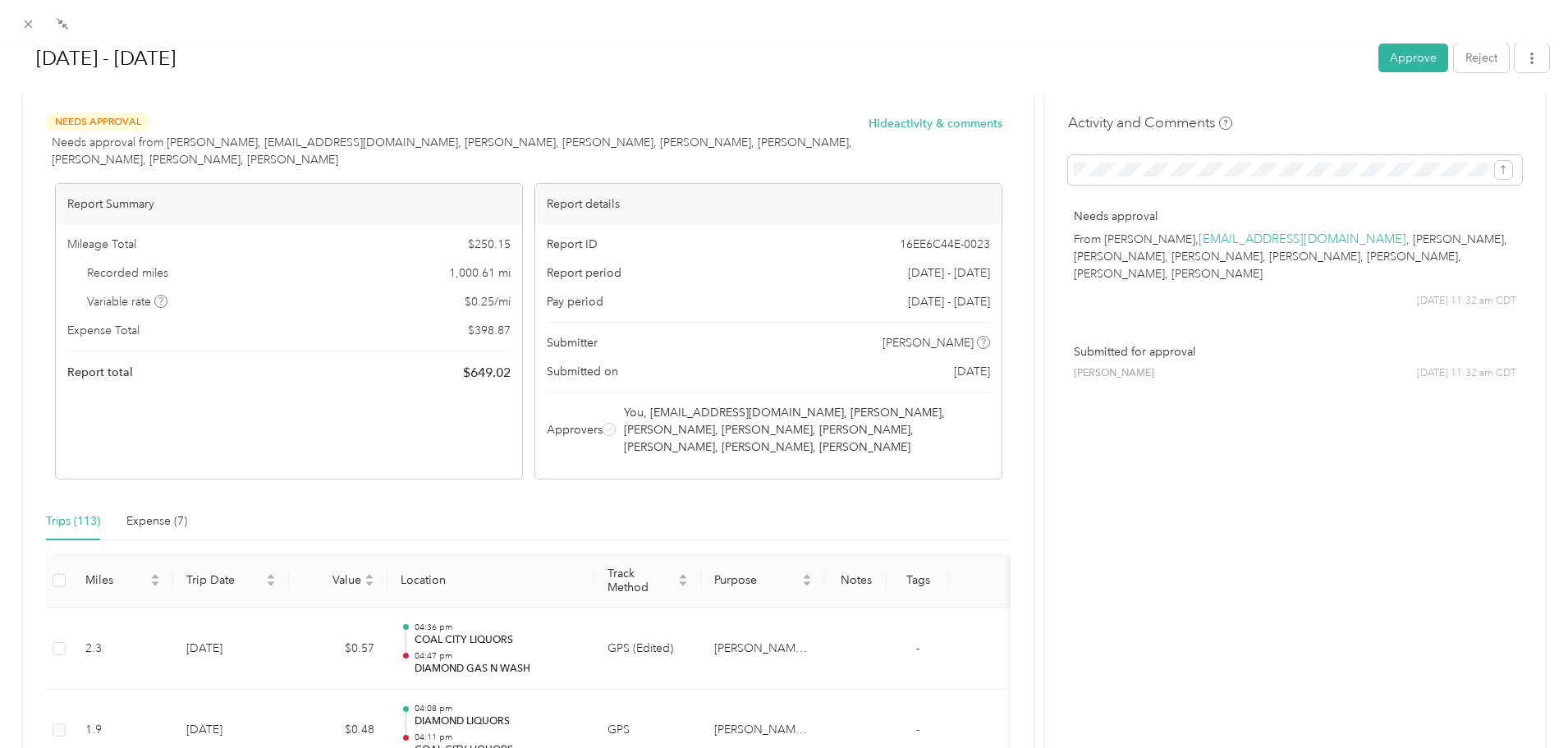
scroll to position [0, 0]
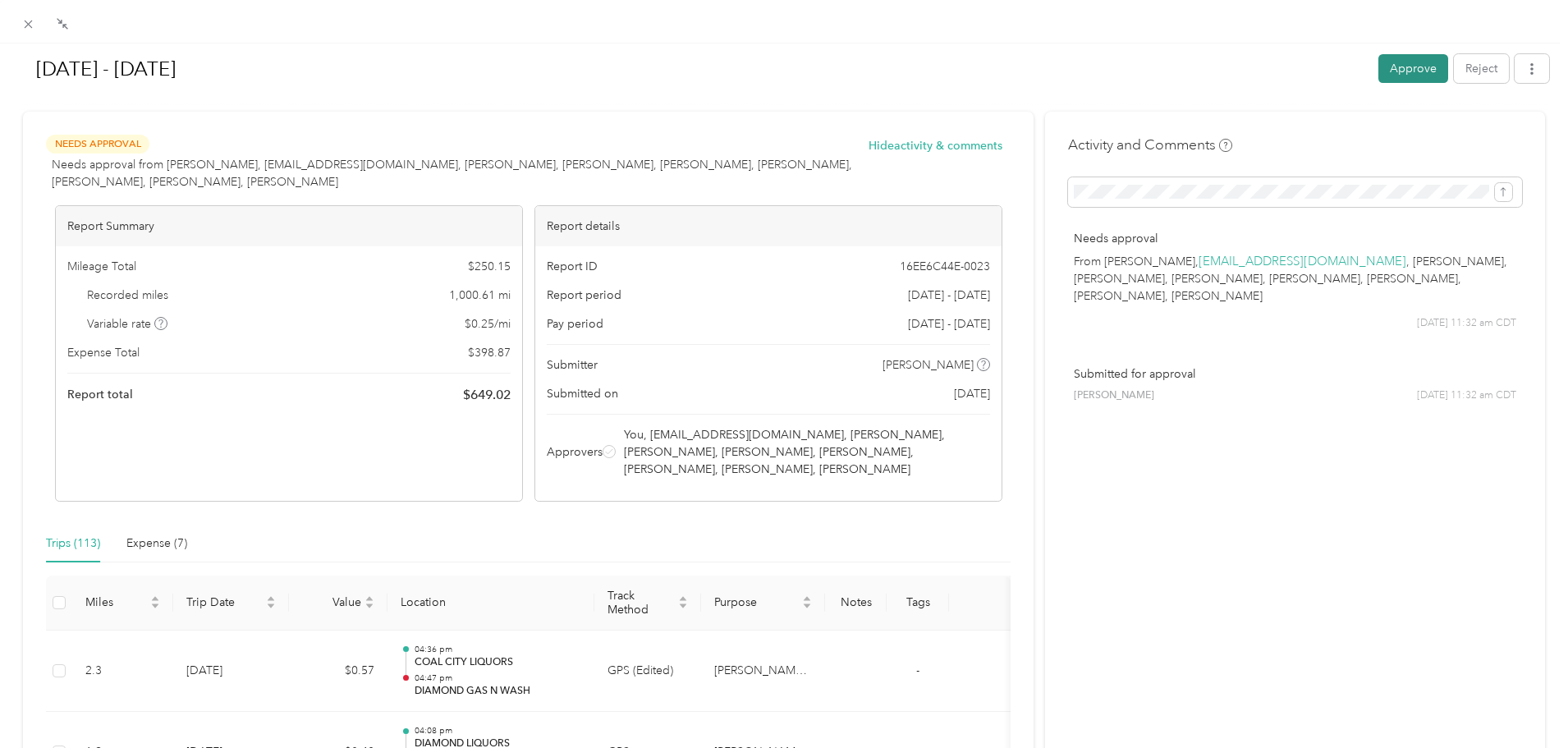
click at [1423, 75] on button "Approve" at bounding box center [1413, 68] width 70 height 29
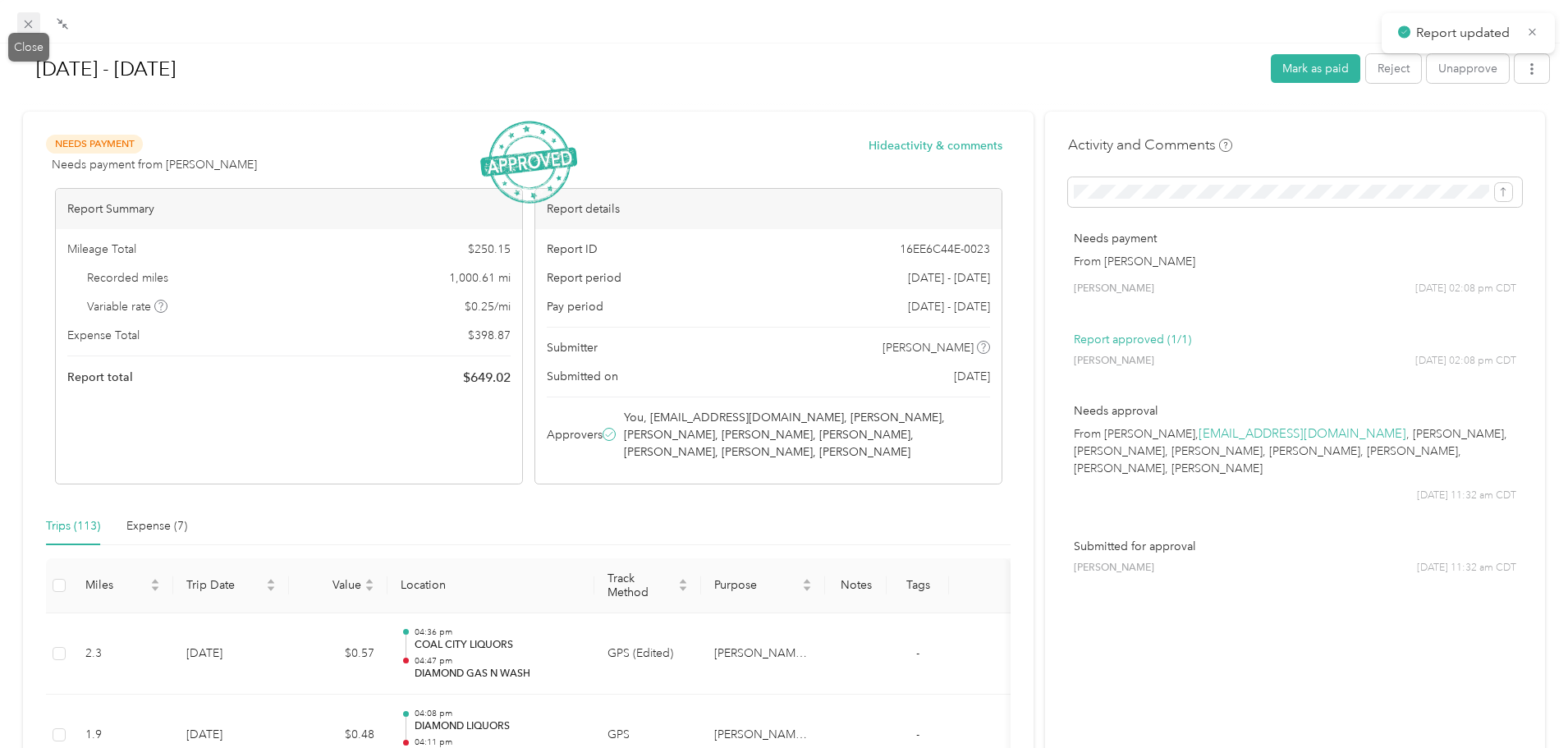
scroll to position [573, 0]
click at [27, 23] on icon at bounding box center [29, 24] width 8 height 8
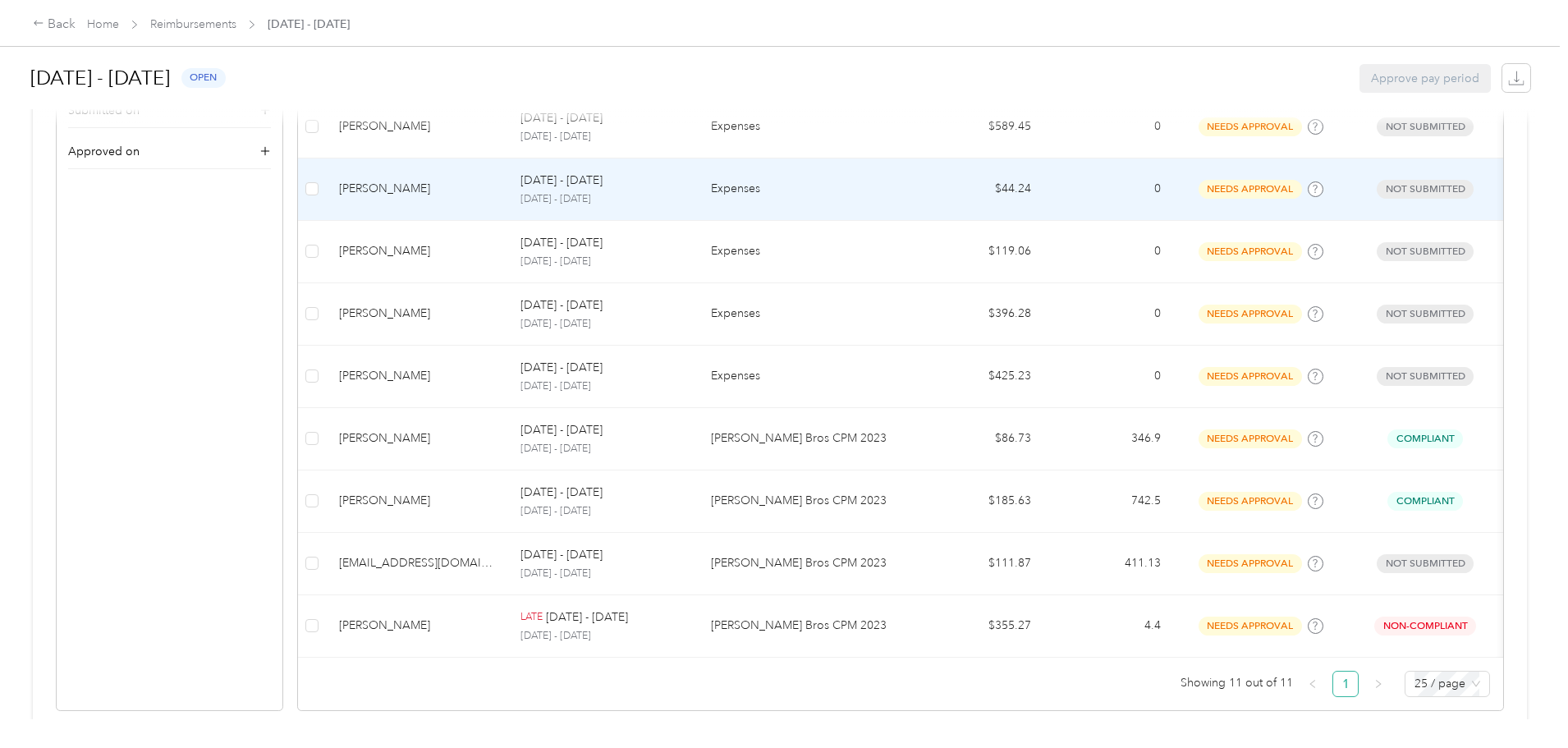
scroll to position [573, 0]
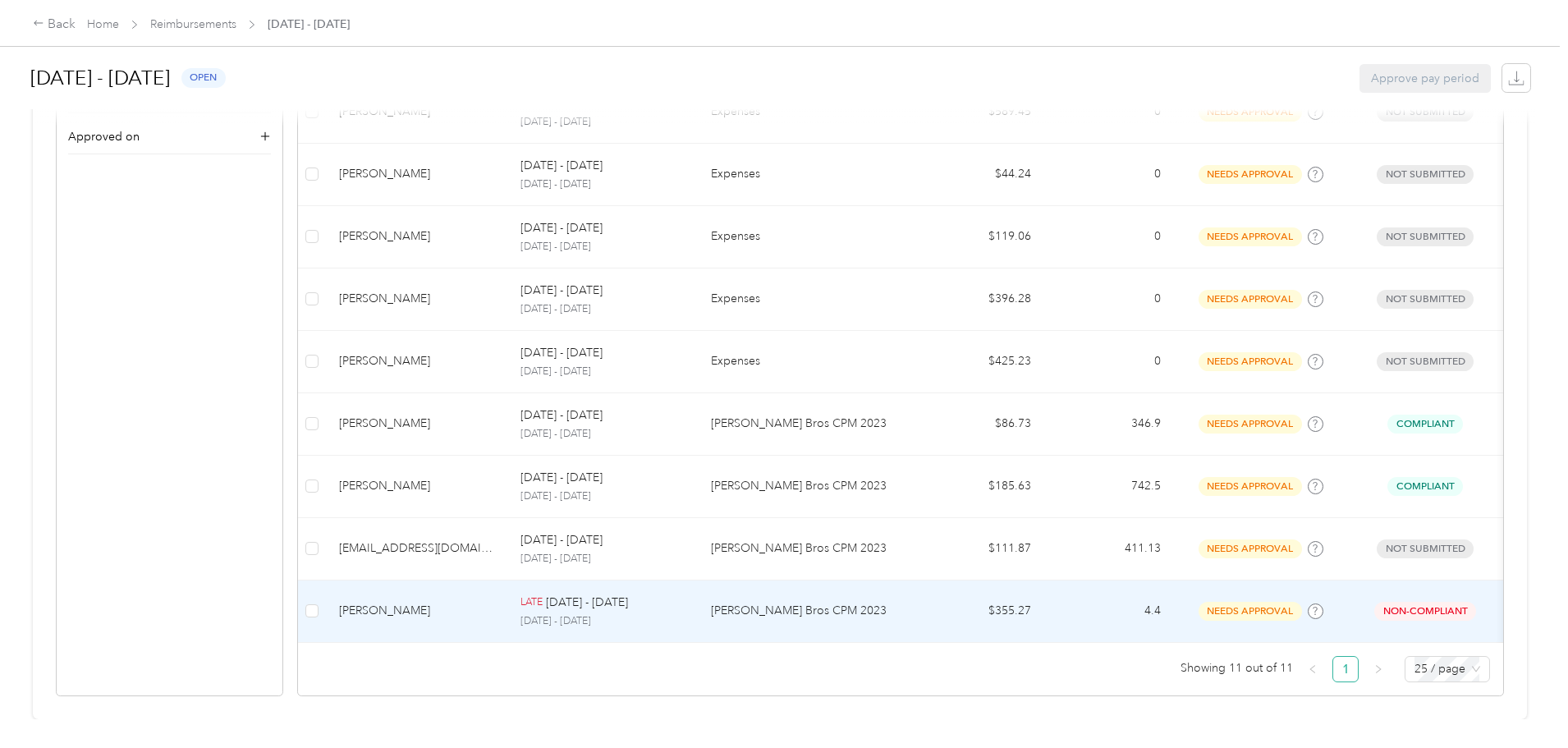
click at [815, 601] on p "[PERSON_NAME] Bros CPM 2023" at bounding box center [806, 610] width 190 height 18
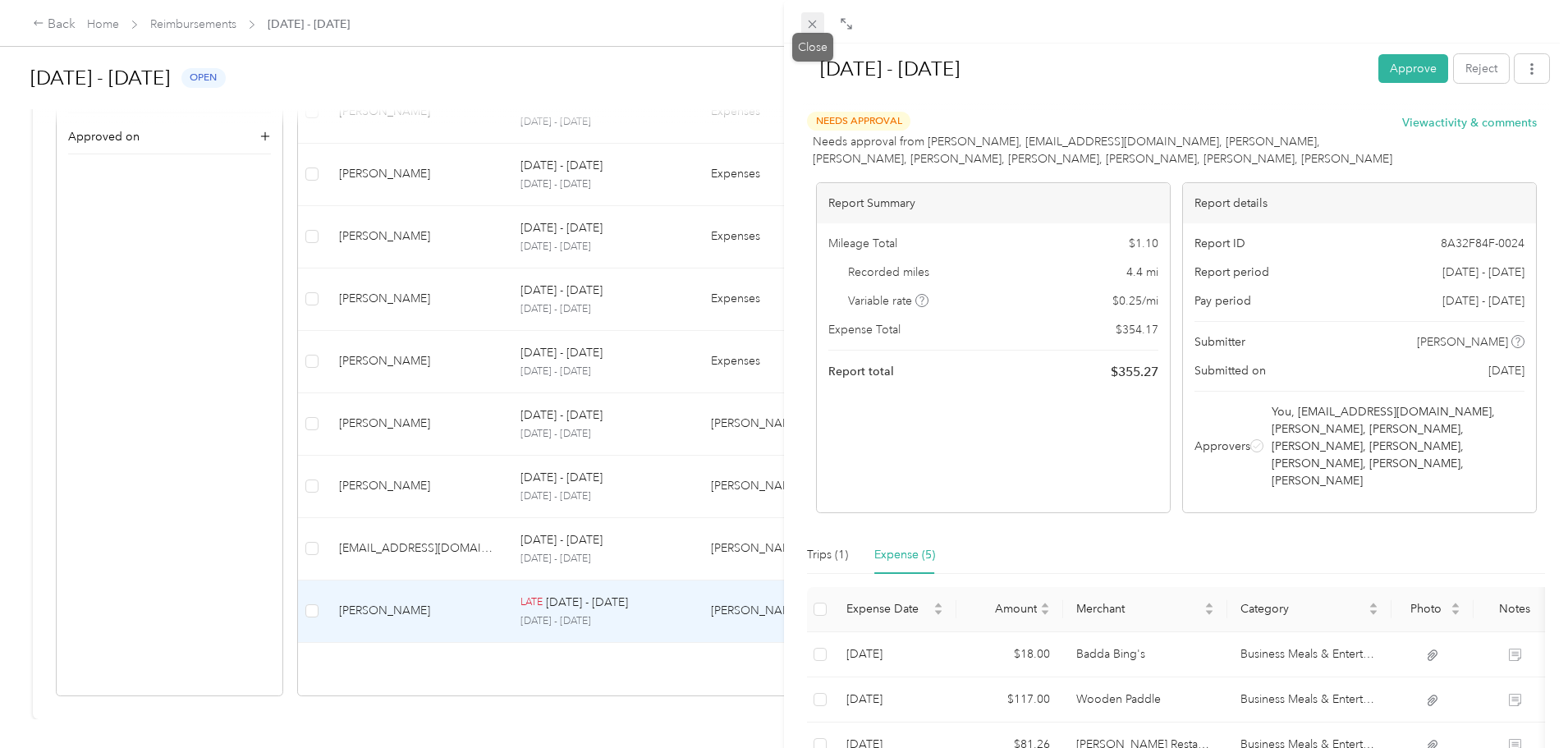
click at [819, 23] on icon at bounding box center [812, 24] width 14 height 14
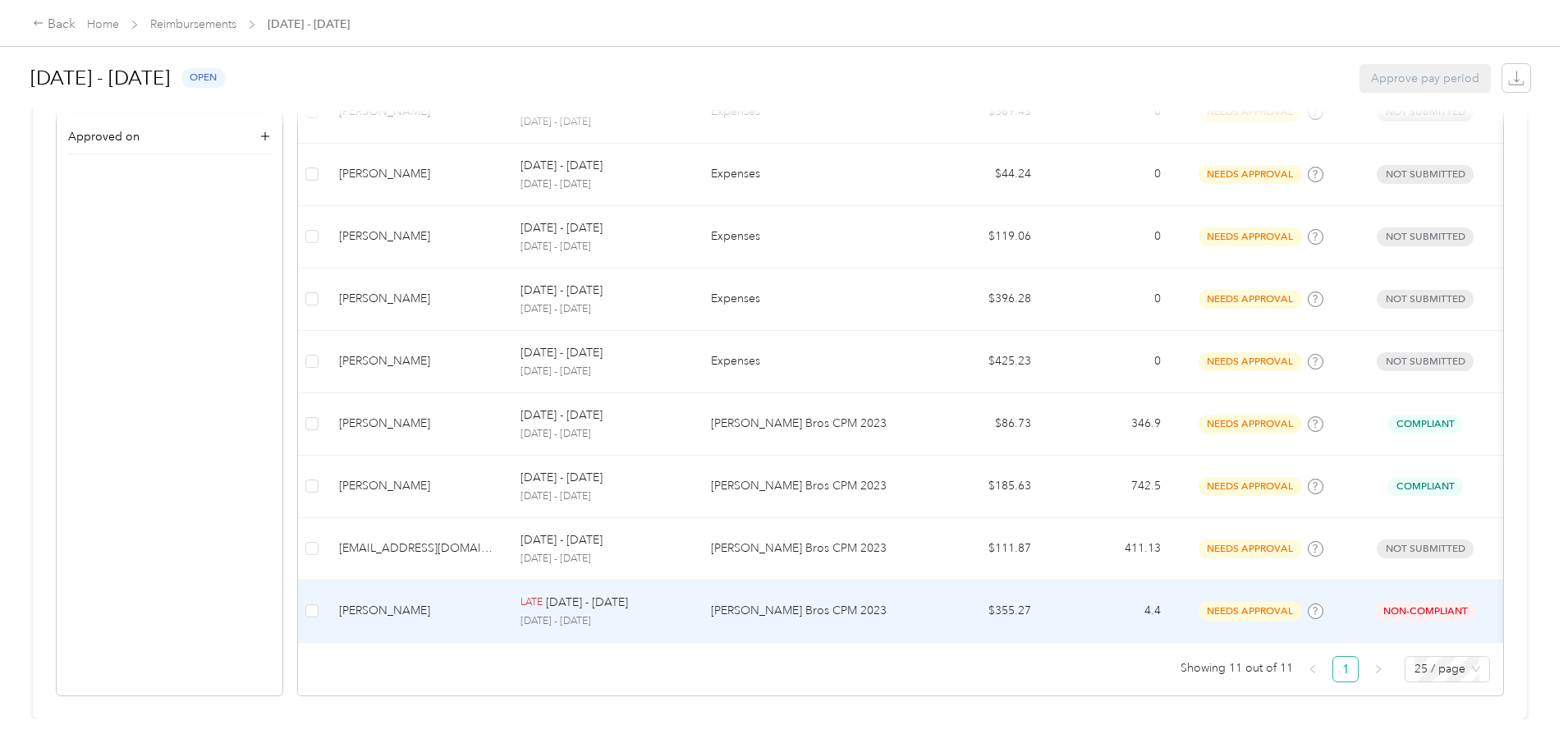
click at [611, 614] on p "[DATE] - [DATE]" at bounding box center [603, 622] width 164 height 15
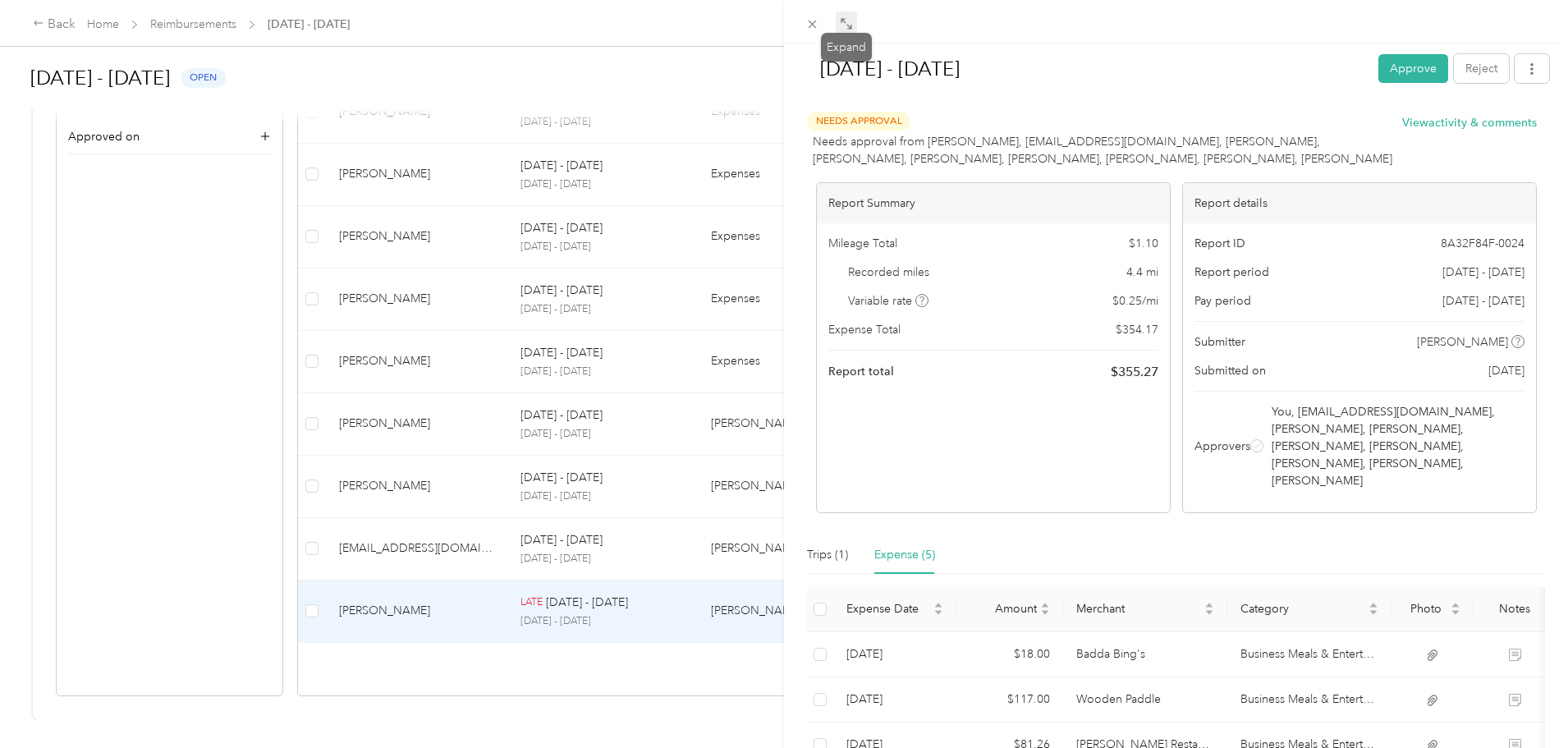
click at [849, 21] on icon at bounding box center [847, 24] width 13 height 13
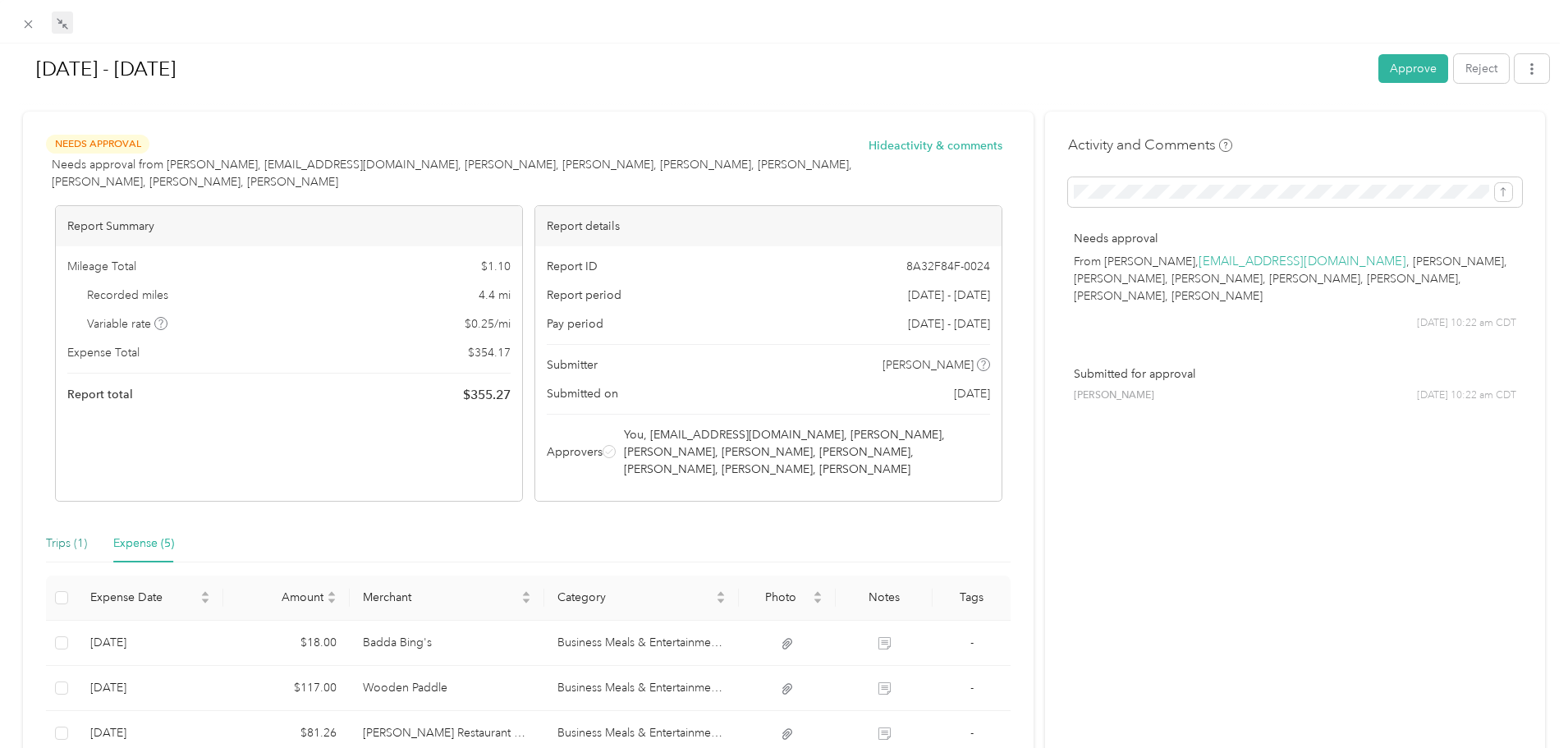
click at [79, 536] on div "Trips (1)" at bounding box center [67, 543] width 41 height 18
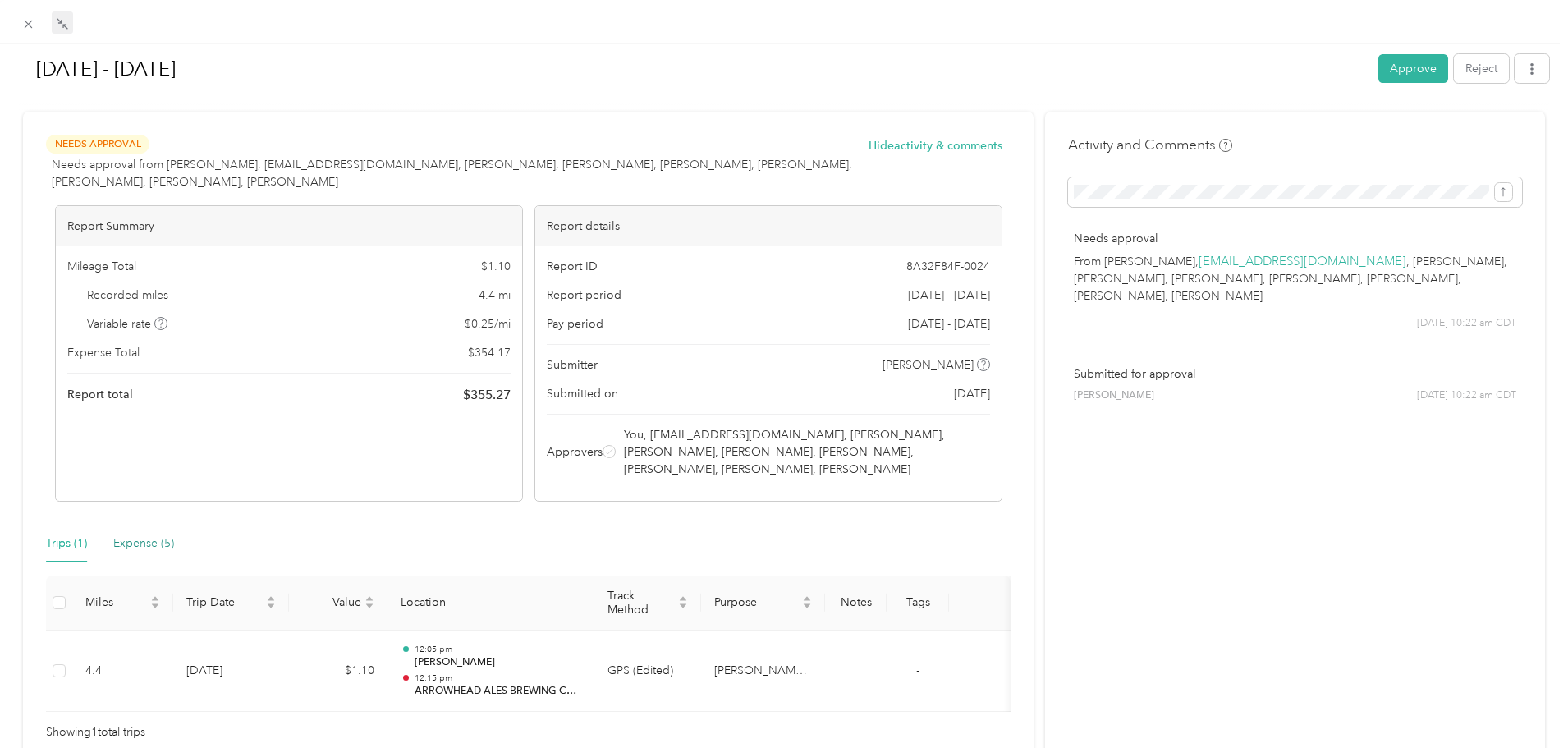
click at [140, 538] on div "Expense (5)" at bounding box center [143, 543] width 60 height 18
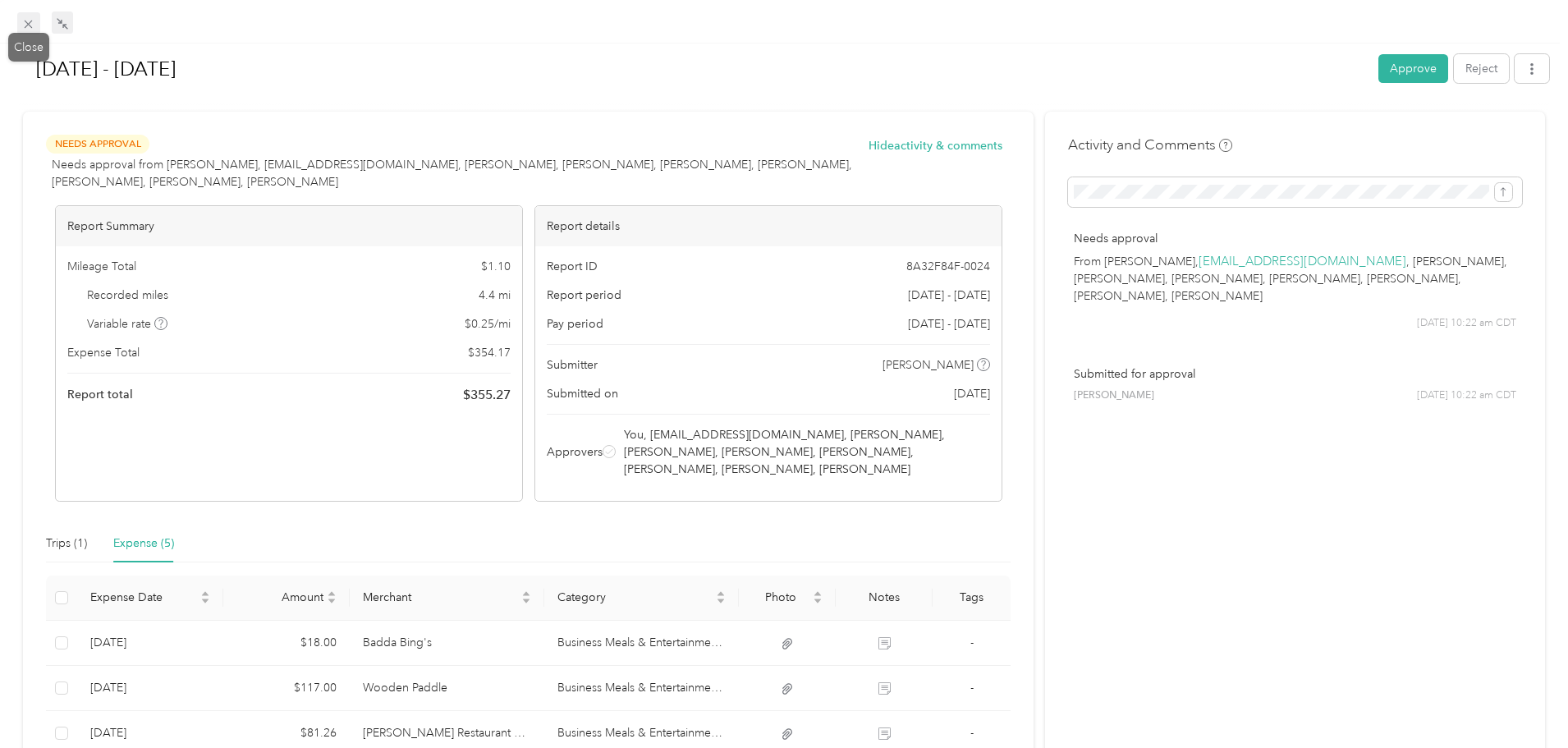
click at [29, 26] on icon at bounding box center [28, 24] width 14 height 14
